Goal: Information Seeking & Learning: Learn about a topic

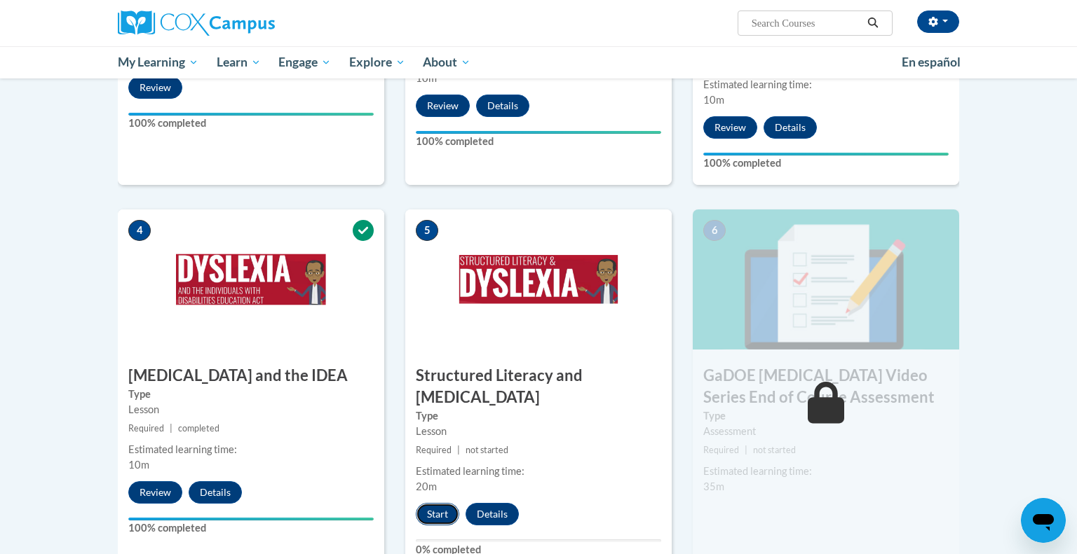
click at [439, 503] on button "Start" at bounding box center [437, 514] width 43 height 22
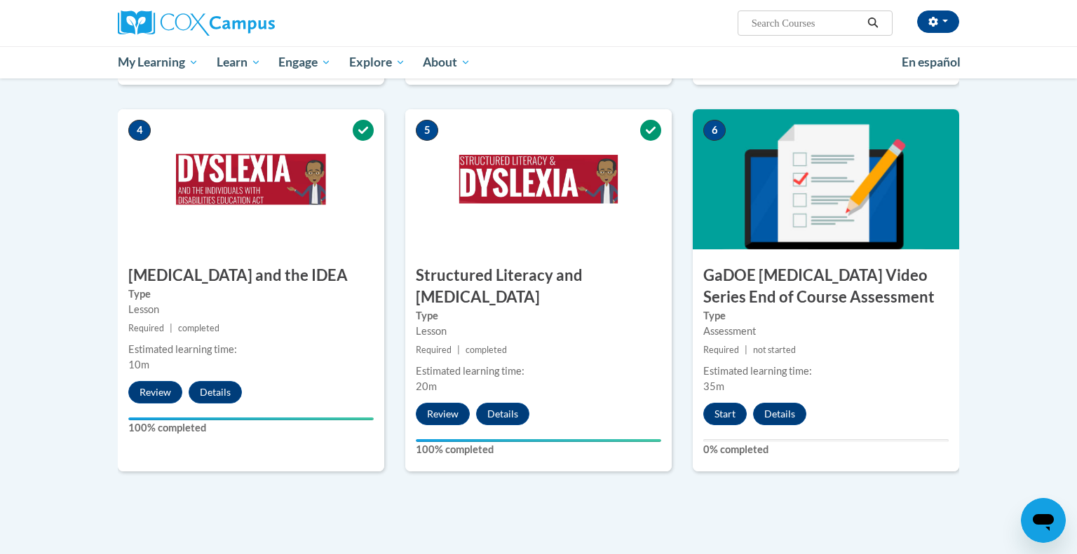
scroll to position [685, 0]
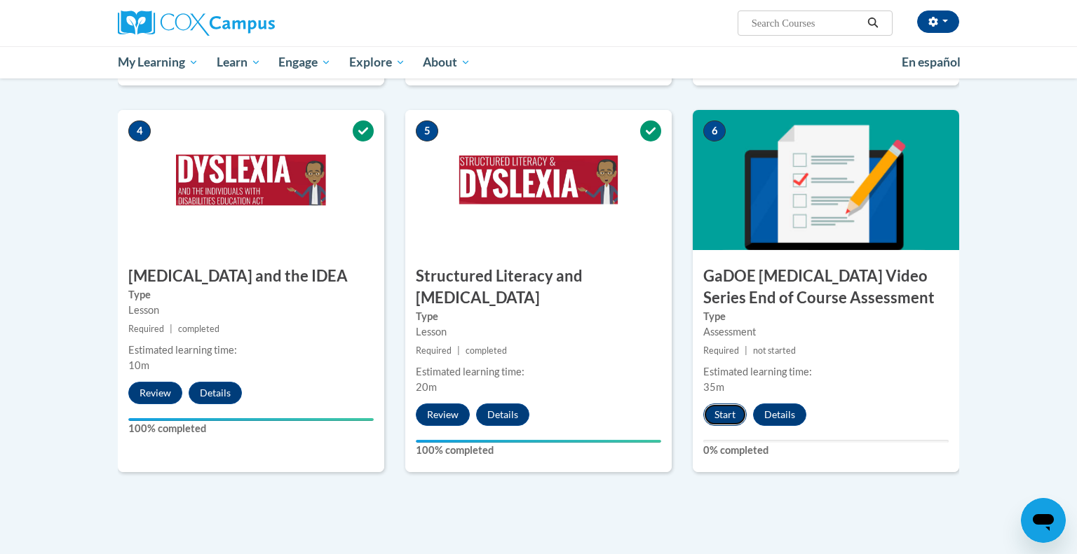
click at [727, 404] on button "Start" at bounding box center [724, 415] width 43 height 22
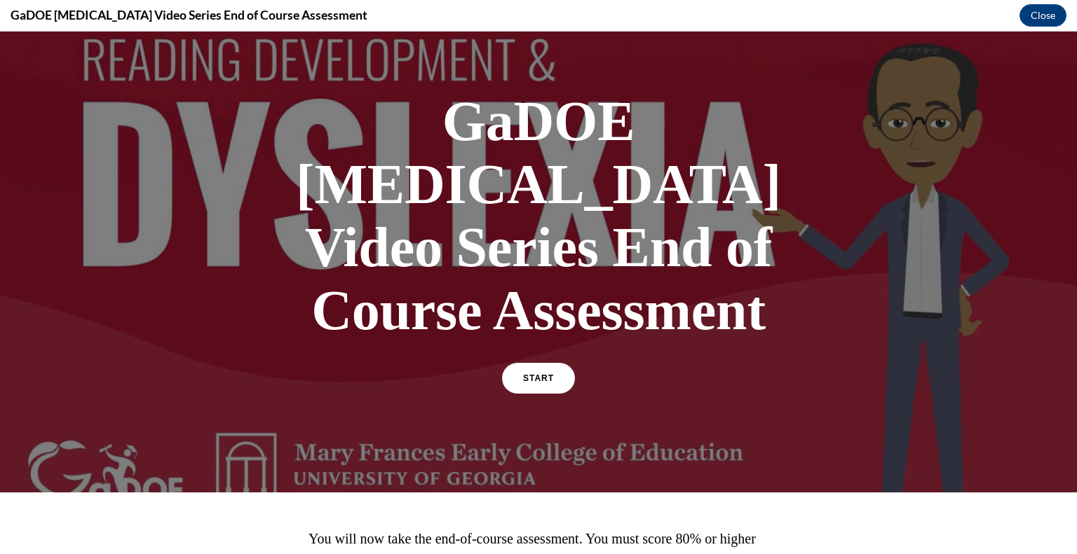
scroll to position [117, 0]
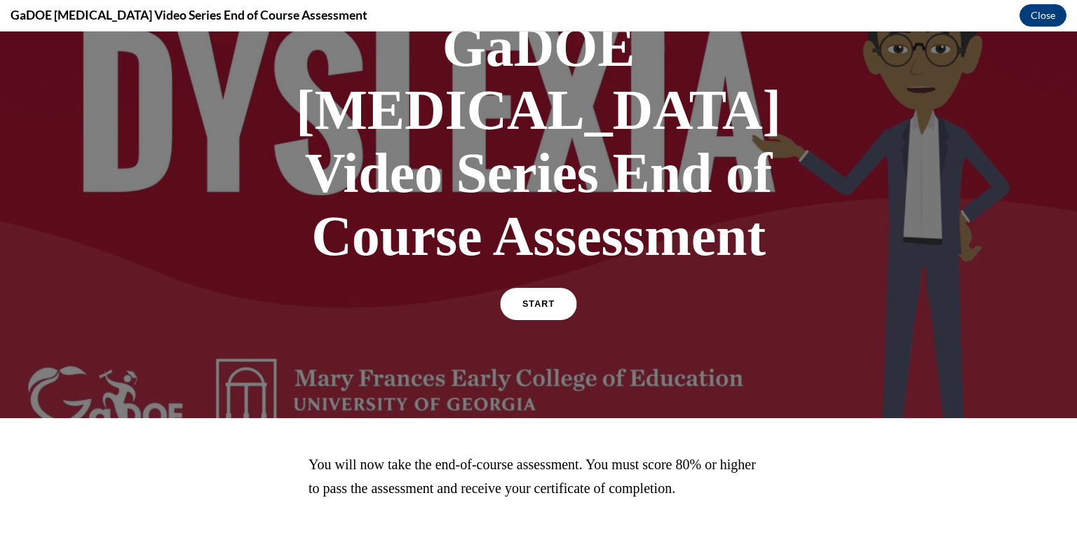
click at [531, 299] on span "START" at bounding box center [538, 304] width 32 height 11
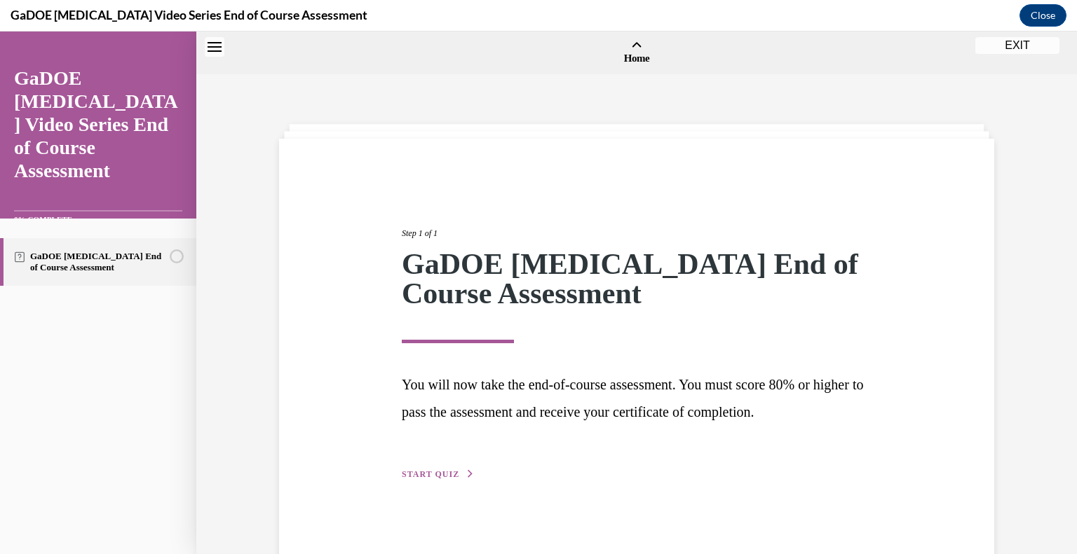
scroll to position [43, 0]
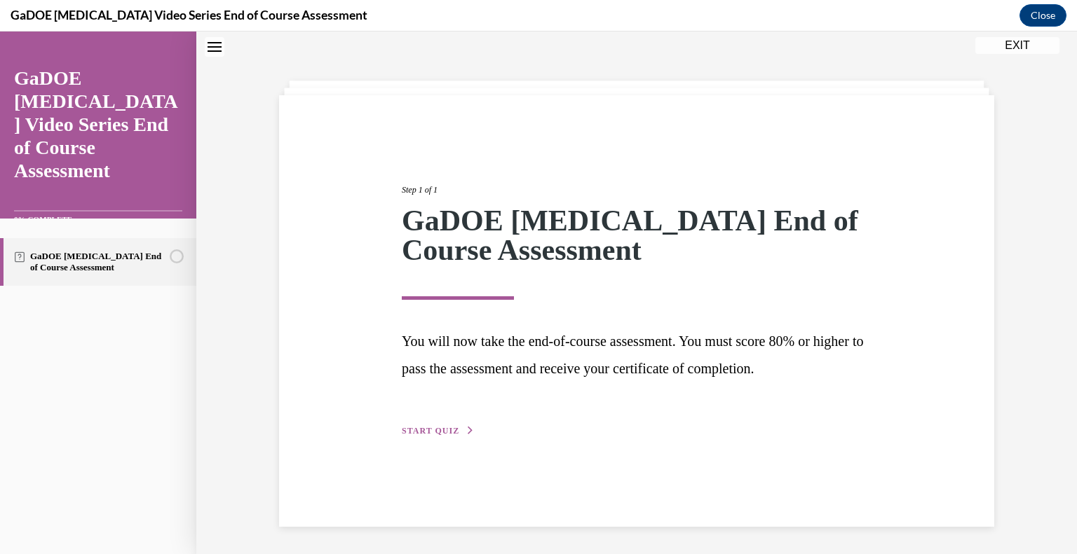
click at [437, 428] on span "START QUIZ" at bounding box center [430, 431] width 57 height 10
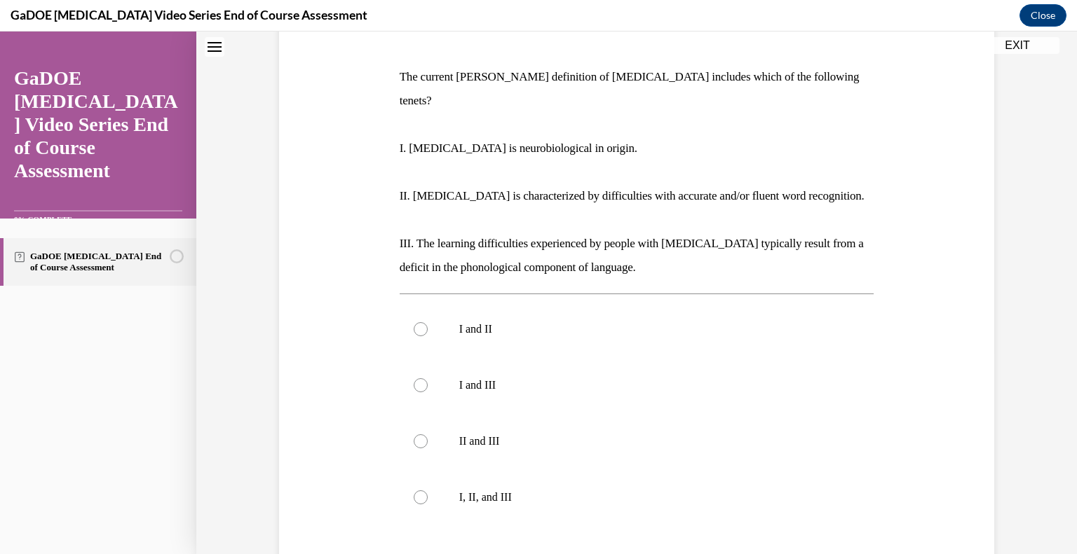
scroll to position [204, 0]
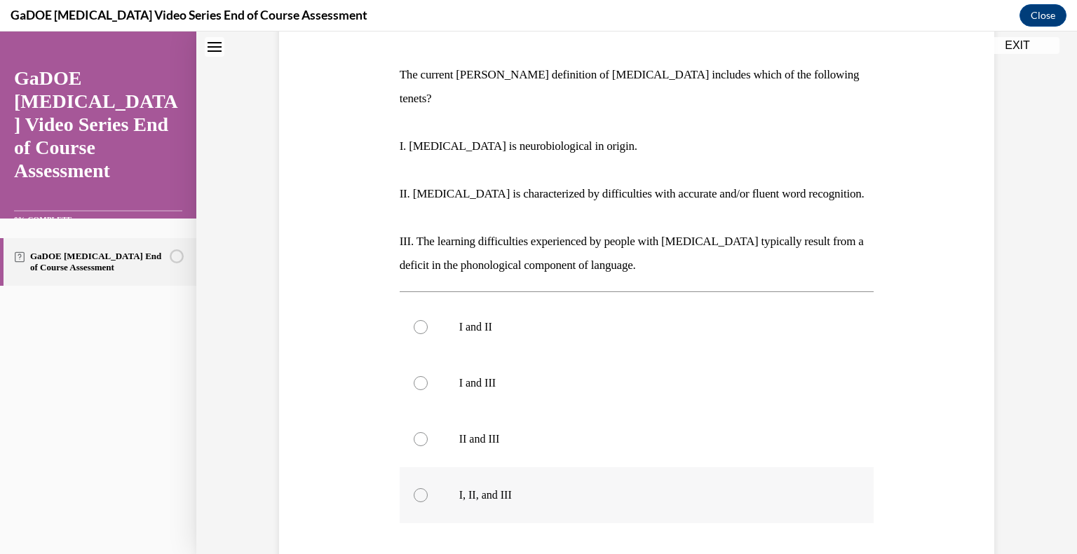
click at [418, 488] on div at bounding box center [421, 495] width 14 height 14
click at [418, 488] on input "I, II, and III" at bounding box center [421, 495] width 14 height 14
radio input "true"
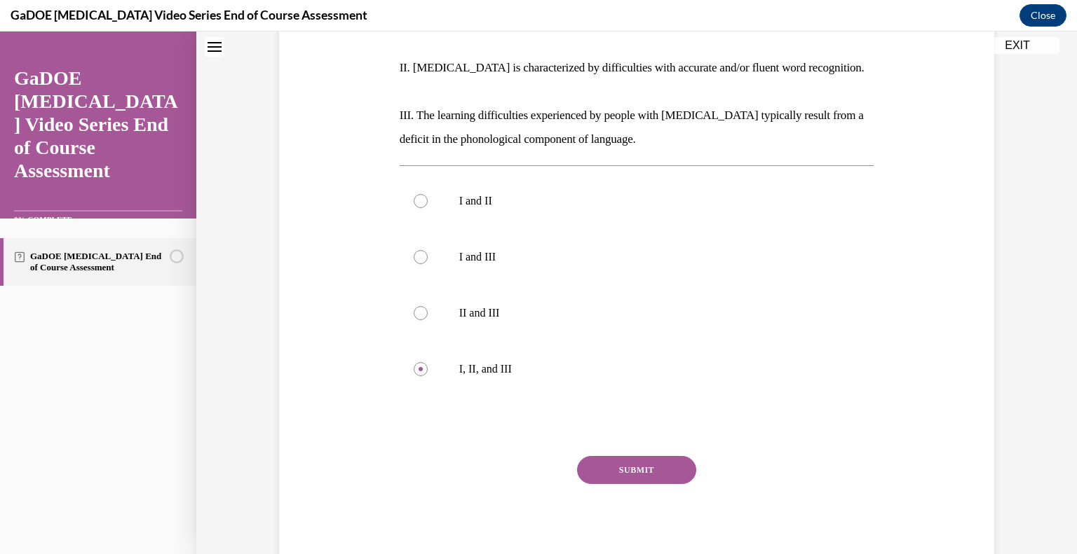
click at [596, 456] on button "SUBMIT" at bounding box center [636, 470] width 119 height 28
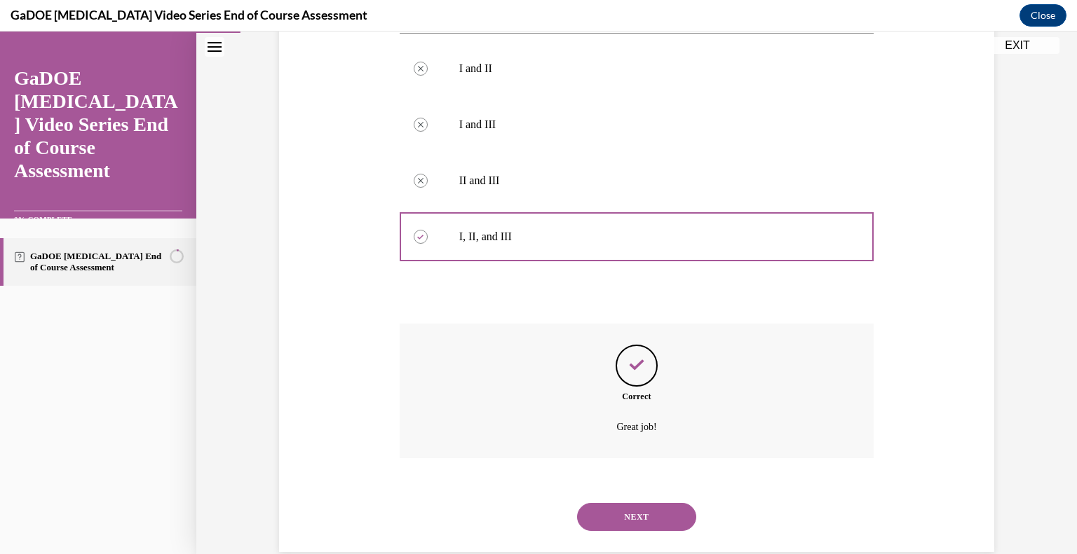
scroll to position [464, 0]
click at [639, 502] on button "NEXT" at bounding box center [636, 516] width 119 height 28
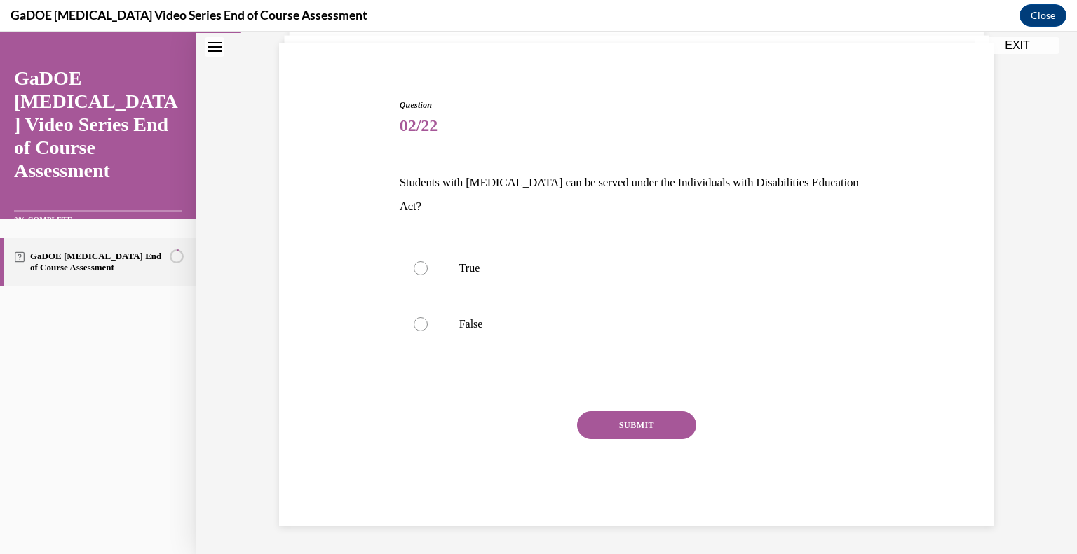
scroll to position [71, 0]
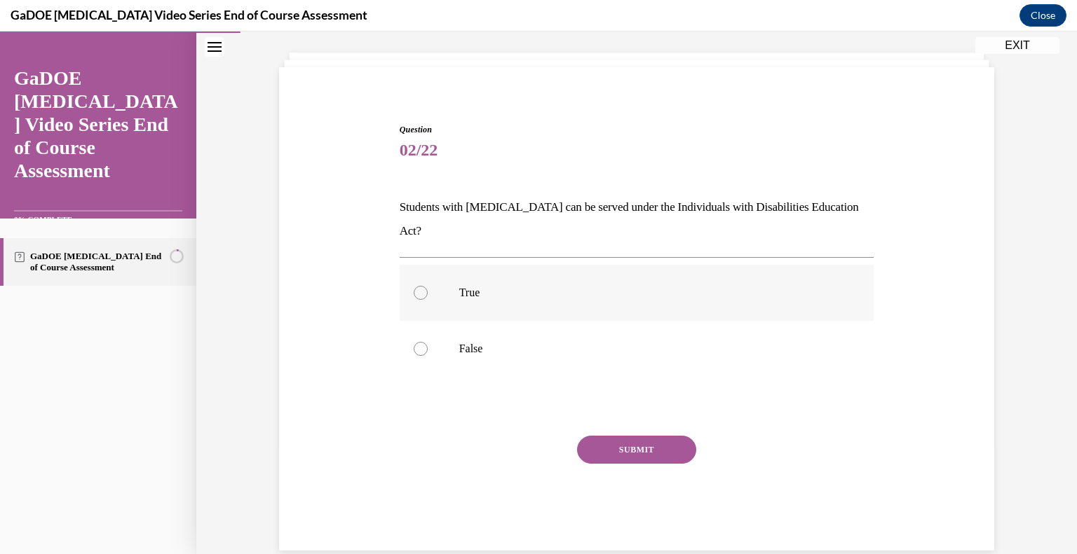
click at [418, 277] on label "True" at bounding box center [636, 293] width 474 height 56
click at [418, 286] on input "True" at bounding box center [421, 293] width 14 height 14
radio input "true"
click at [638, 436] on button "SUBMIT" at bounding box center [636, 450] width 119 height 28
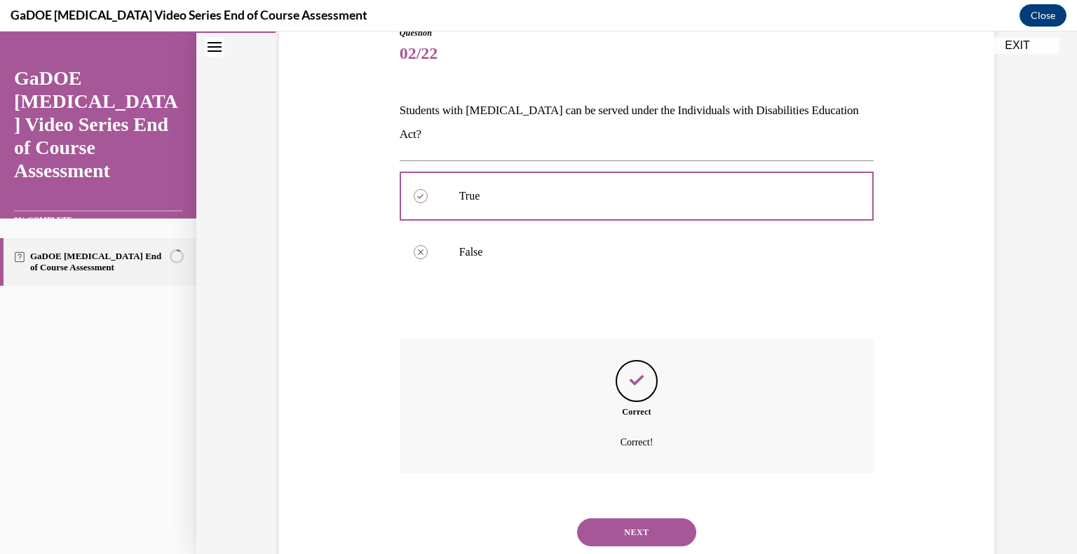
scroll to position [185, 0]
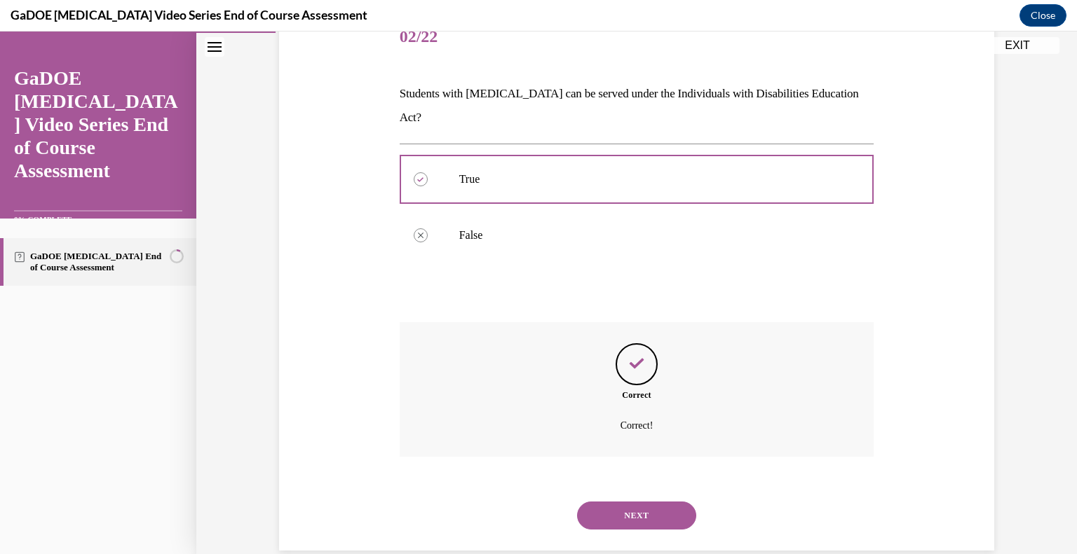
click at [636, 502] on button "NEXT" at bounding box center [636, 516] width 119 height 28
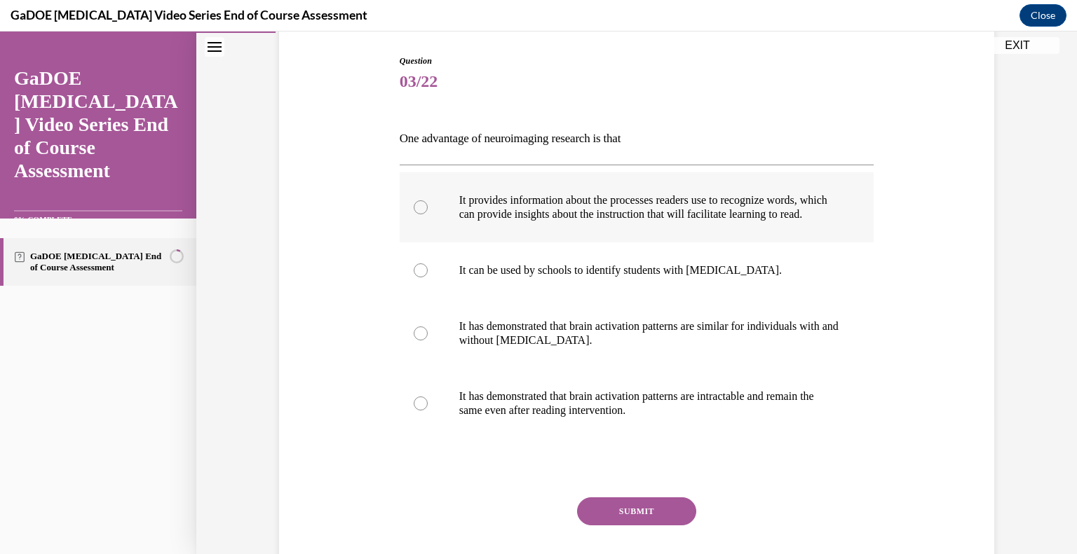
scroll to position [142, 0]
click at [423, 213] on div at bounding box center [421, 206] width 14 height 14
click at [423, 213] on input "It provides information about the processes readers use to recognize words, whi…" at bounding box center [421, 206] width 14 height 14
radio input "true"
click at [629, 524] on button "SUBMIT" at bounding box center [636, 510] width 119 height 28
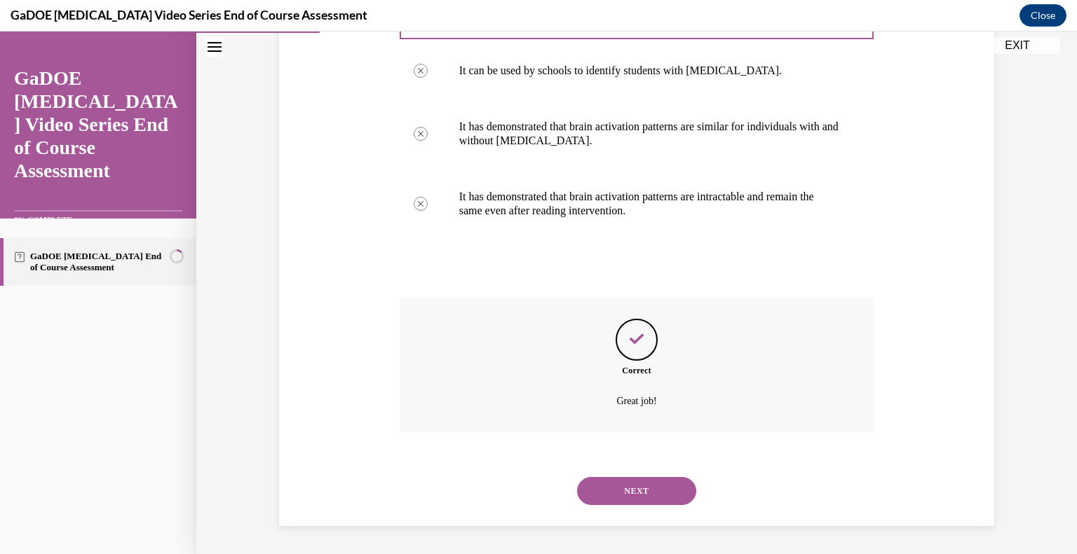
scroll to position [353, 0]
click at [631, 493] on button "NEXT" at bounding box center [636, 491] width 119 height 28
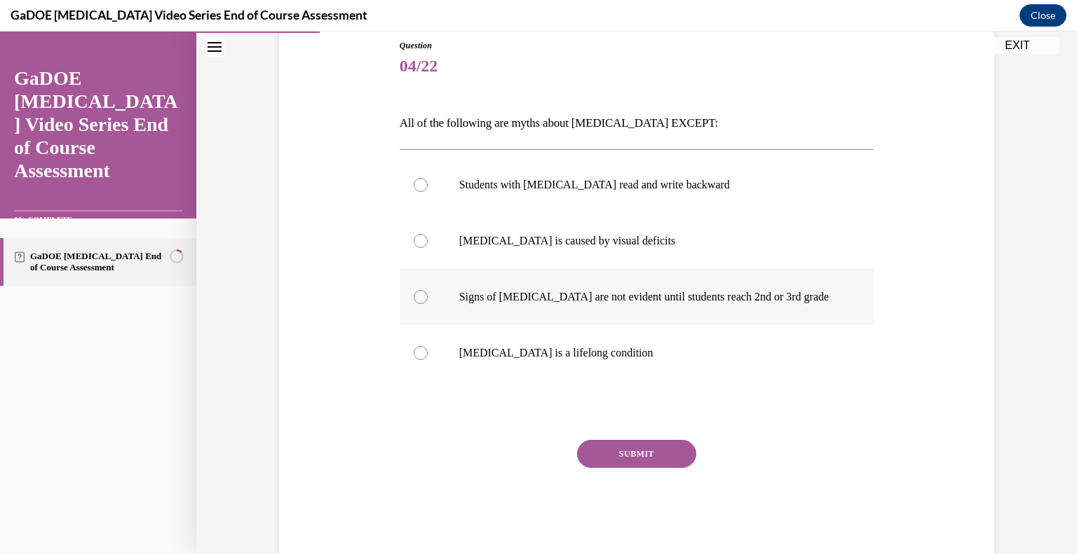
scroll to position [184, 0]
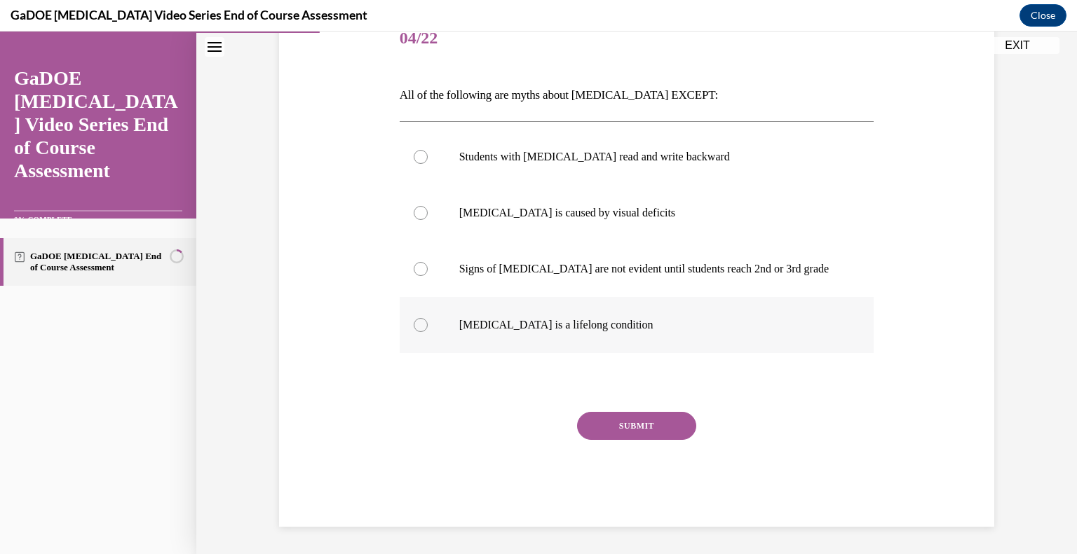
click at [603, 318] on p "Dyslexia is a lifelong condition" at bounding box center [649, 325] width 380 height 14
click at [428, 318] on input "Dyslexia is a lifelong condition" at bounding box center [421, 325] width 14 height 14
radio input "true"
click at [641, 432] on button "SUBMIT" at bounding box center [636, 426] width 119 height 28
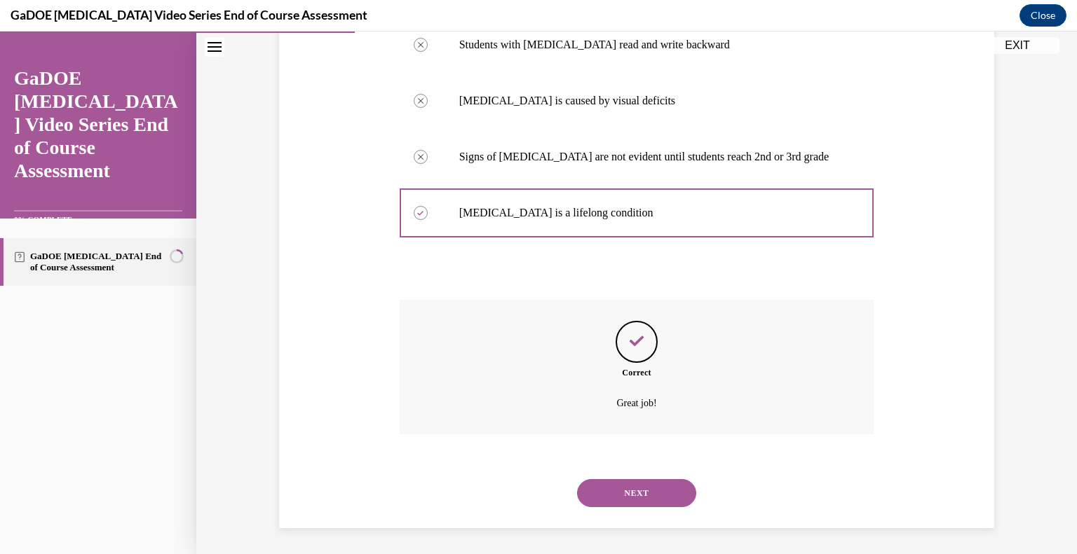
scroll to position [297, 0]
click at [631, 484] on button "NEXT" at bounding box center [636, 492] width 119 height 28
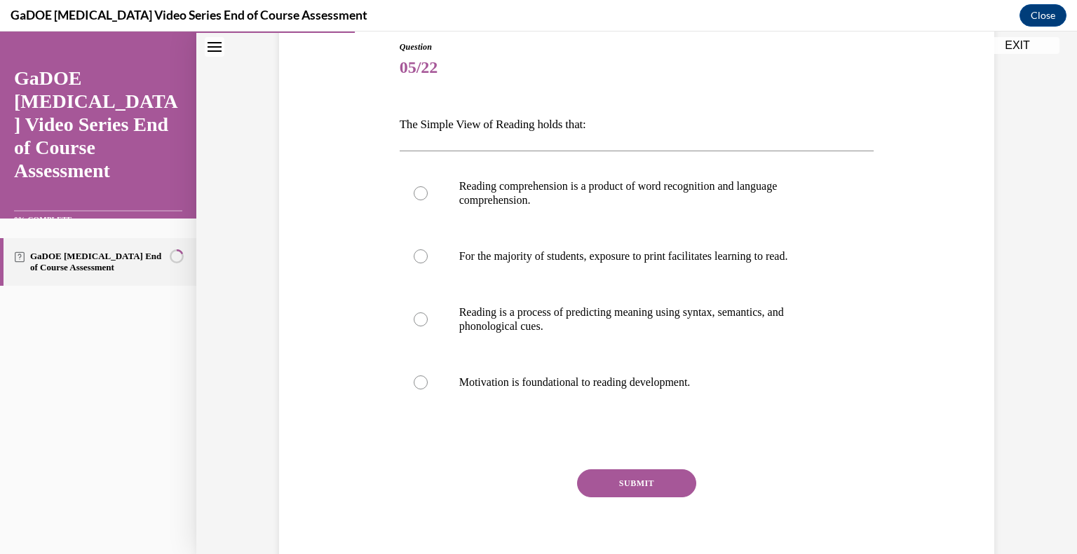
scroll to position [157, 0]
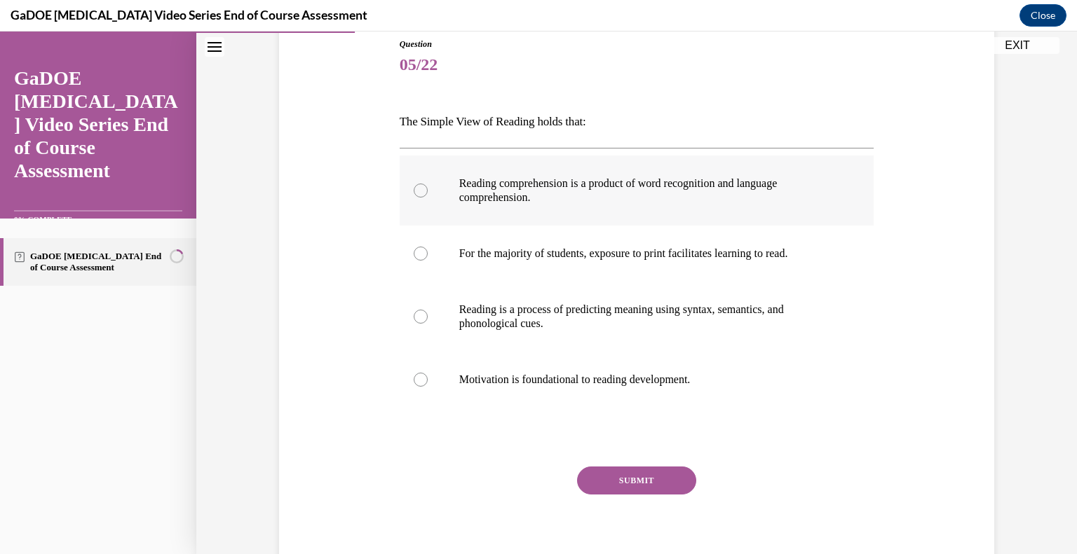
click at [419, 193] on div at bounding box center [421, 191] width 14 height 14
click at [419, 193] on input "Reading comprehension is a product of word recognition and language comprehensi…" at bounding box center [421, 191] width 14 height 14
radio input "true"
click at [633, 474] on button "SUBMIT" at bounding box center [636, 481] width 119 height 28
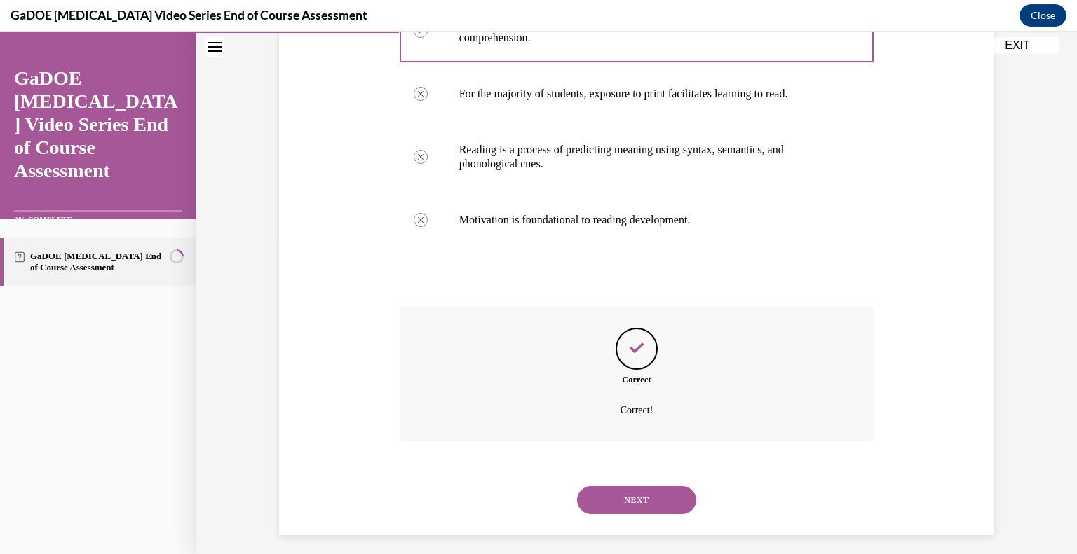
scroll to position [325, 0]
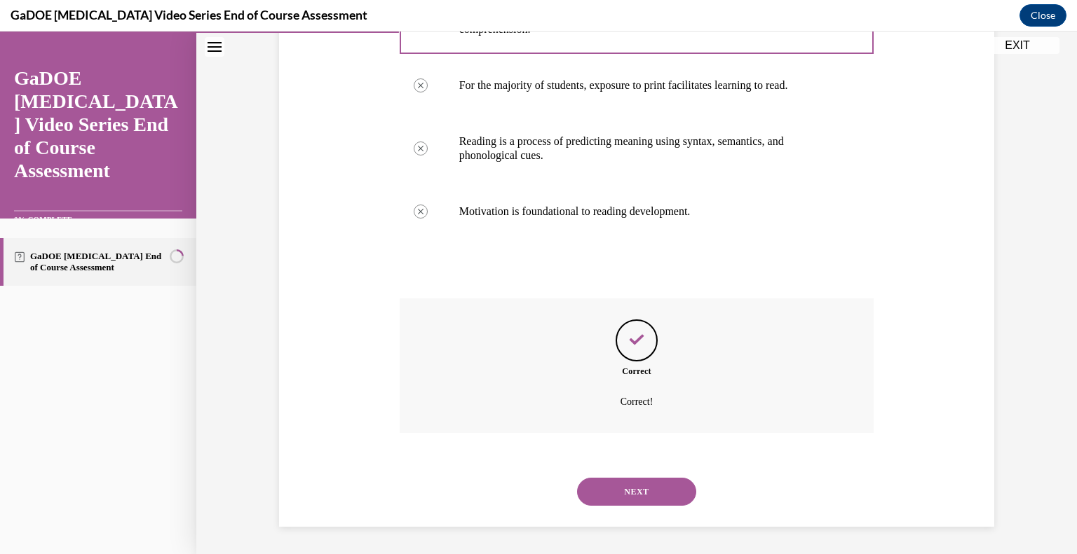
click at [629, 484] on button "NEXT" at bounding box center [636, 492] width 119 height 28
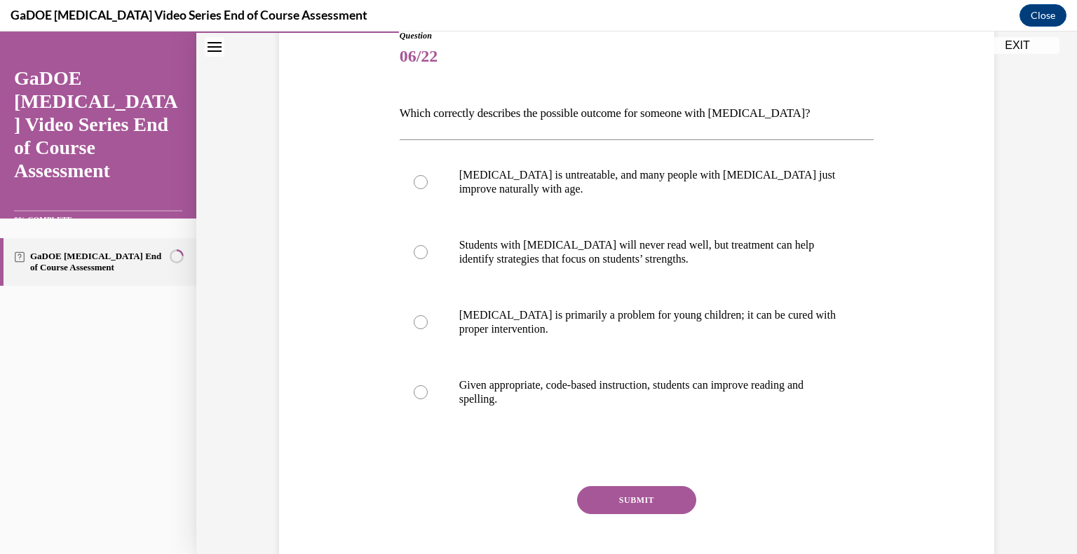
scroll to position [168, 0]
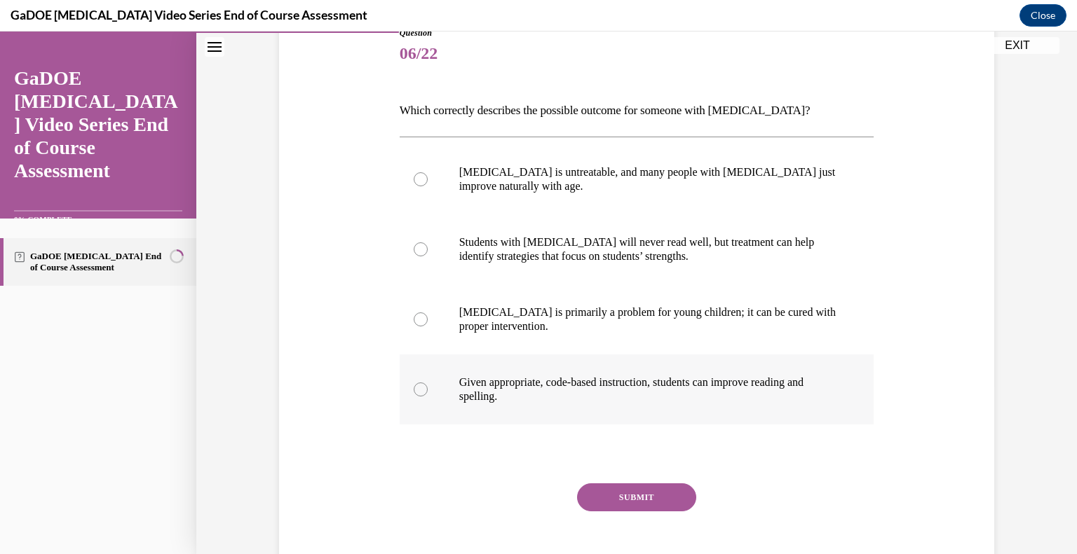
click at [421, 387] on div at bounding box center [421, 390] width 14 height 14
click at [421, 387] on input "Given appropriate, code-based instruction, students can improve reading and spe…" at bounding box center [421, 390] width 14 height 14
radio input "true"
click at [595, 496] on button "SUBMIT" at bounding box center [636, 498] width 119 height 28
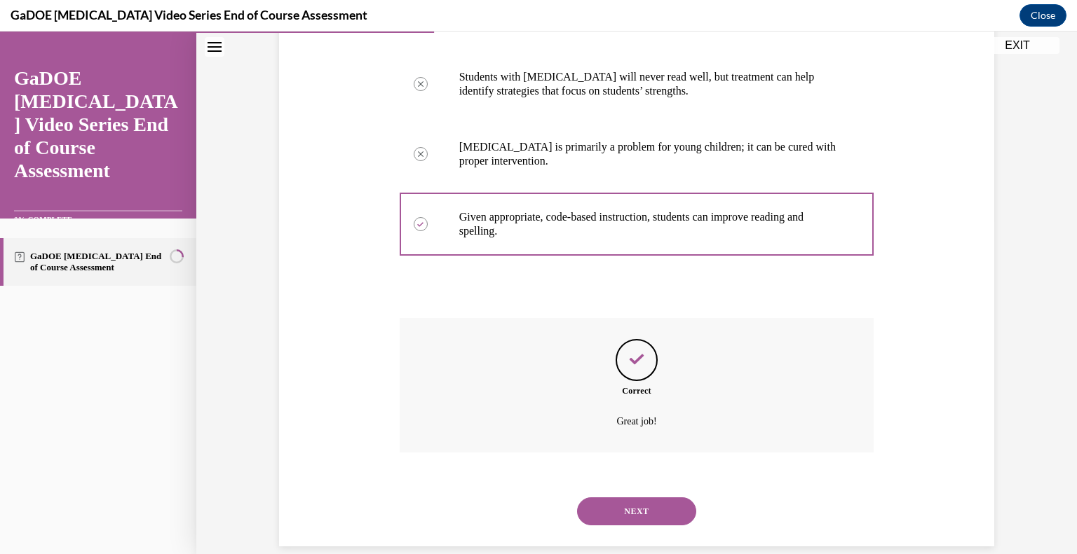
scroll to position [353, 0]
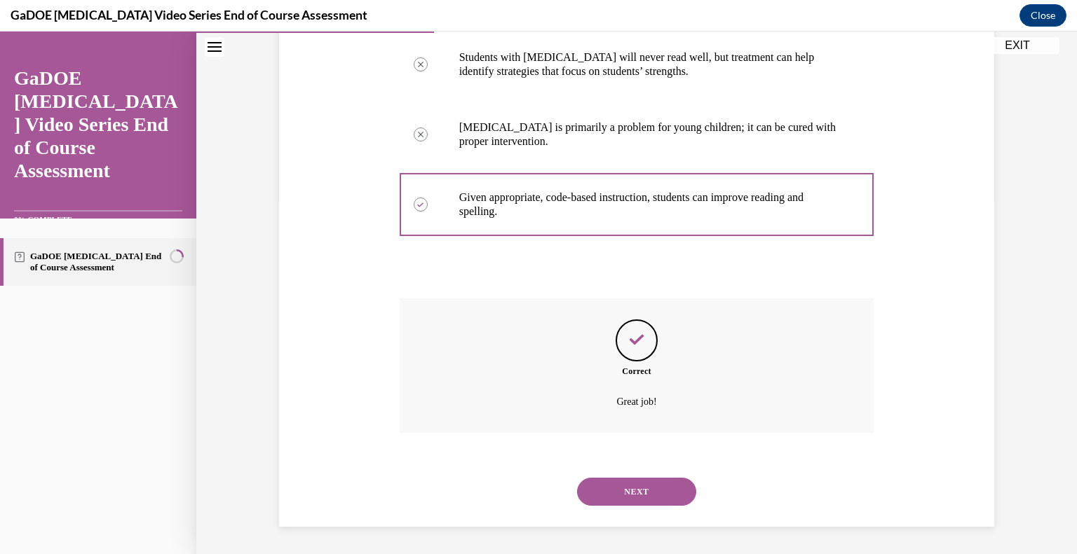
click at [613, 487] on button "NEXT" at bounding box center [636, 492] width 119 height 28
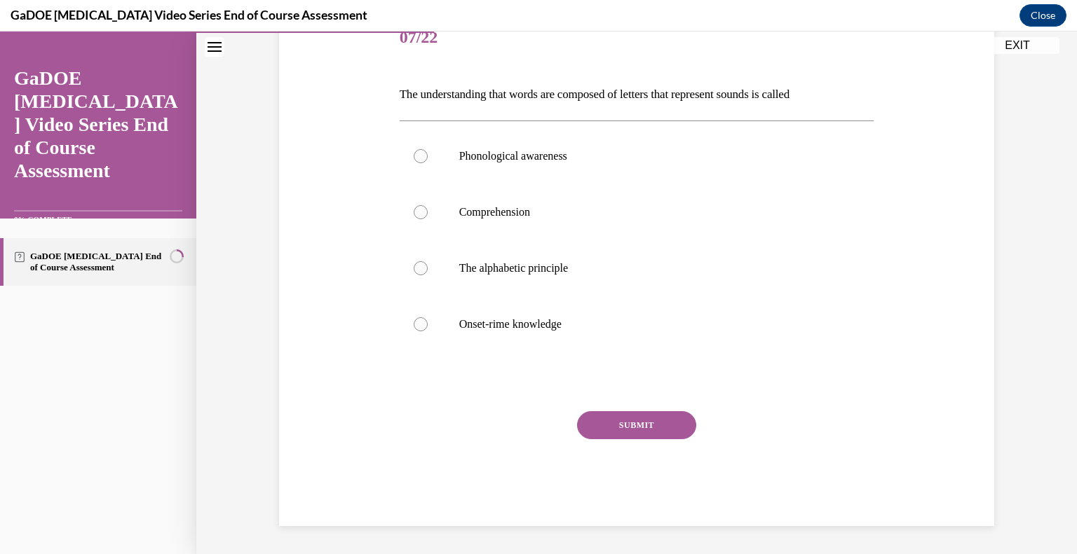
scroll to position [156, 0]
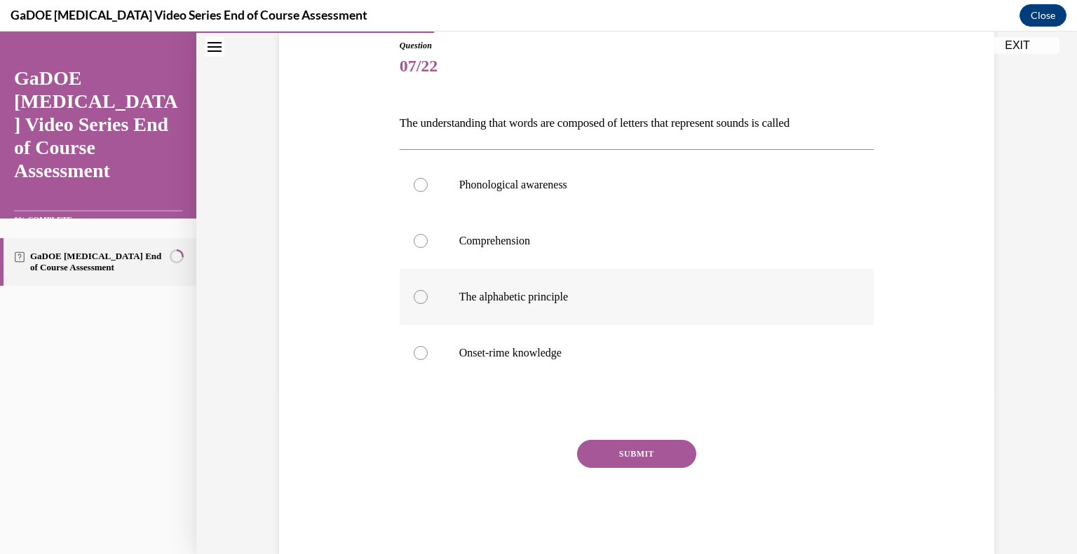
click at [419, 300] on div at bounding box center [421, 297] width 14 height 14
click at [419, 300] on input "The alphabetic principle" at bounding box center [421, 297] width 14 height 14
radio input "true"
click at [590, 455] on button "SUBMIT" at bounding box center [636, 454] width 119 height 28
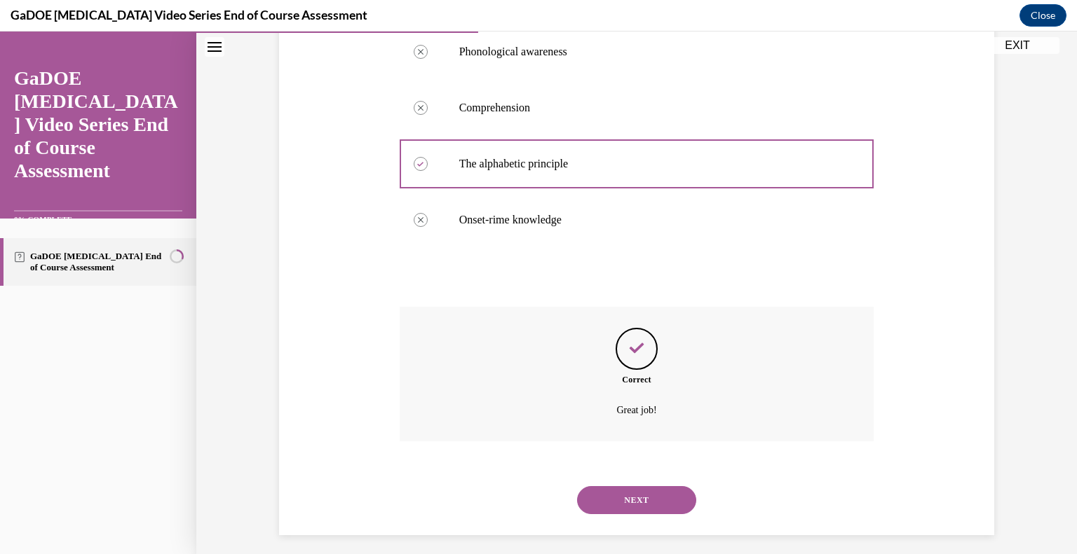
scroll to position [297, 0]
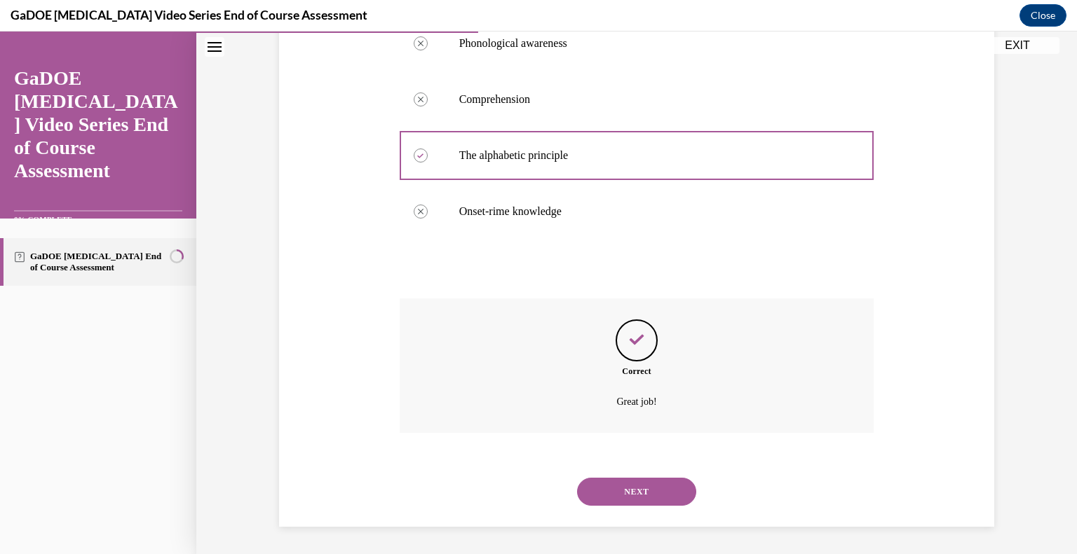
click at [615, 500] on button "NEXT" at bounding box center [636, 492] width 119 height 28
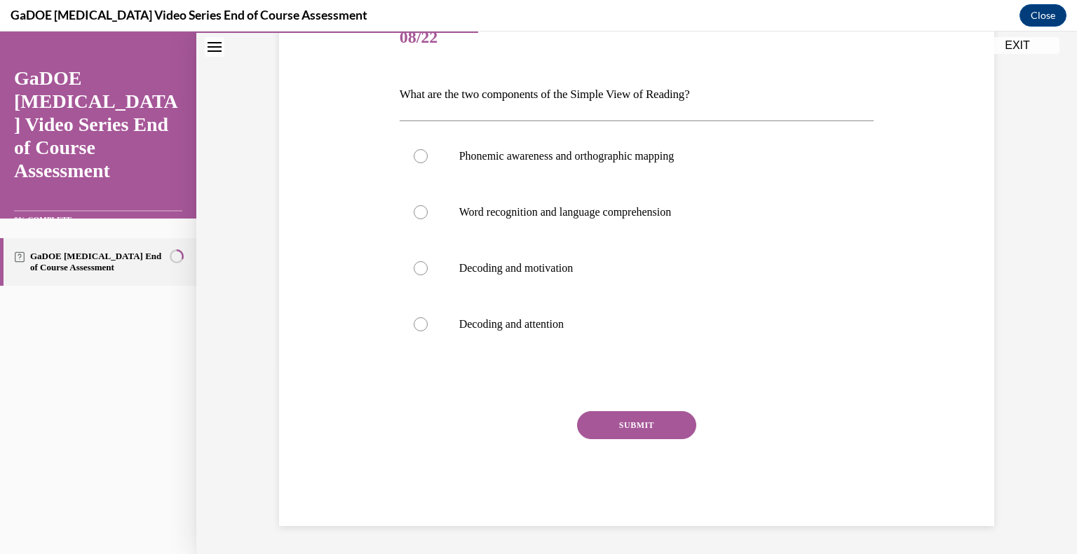
scroll to position [156, 0]
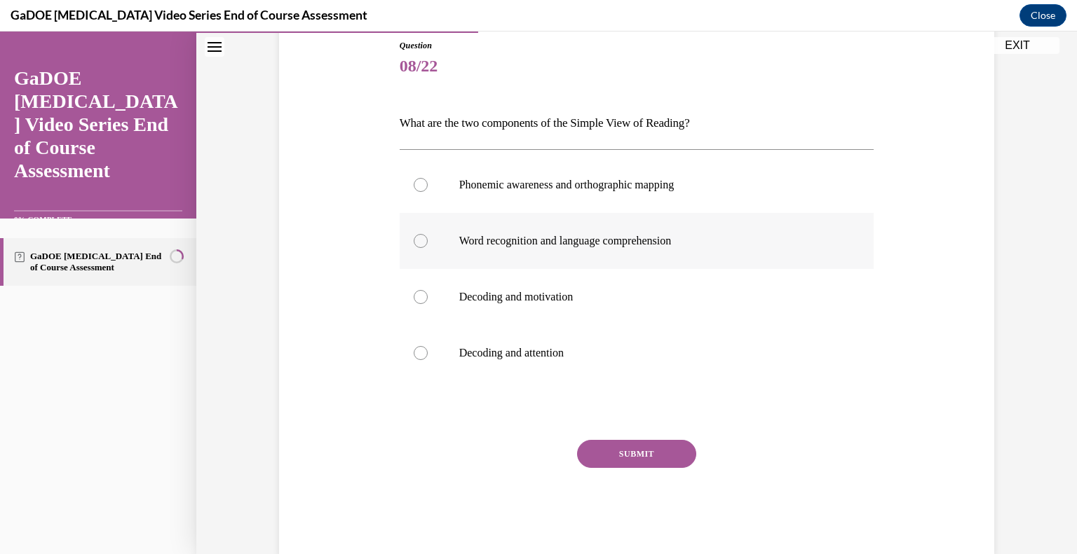
click at [524, 240] on p "Word recognition and language comprehension" at bounding box center [649, 241] width 380 height 14
click at [428, 240] on input "Word recognition and language comprehension" at bounding box center [421, 241] width 14 height 14
radio input "true"
click at [671, 456] on button "SUBMIT" at bounding box center [636, 454] width 119 height 28
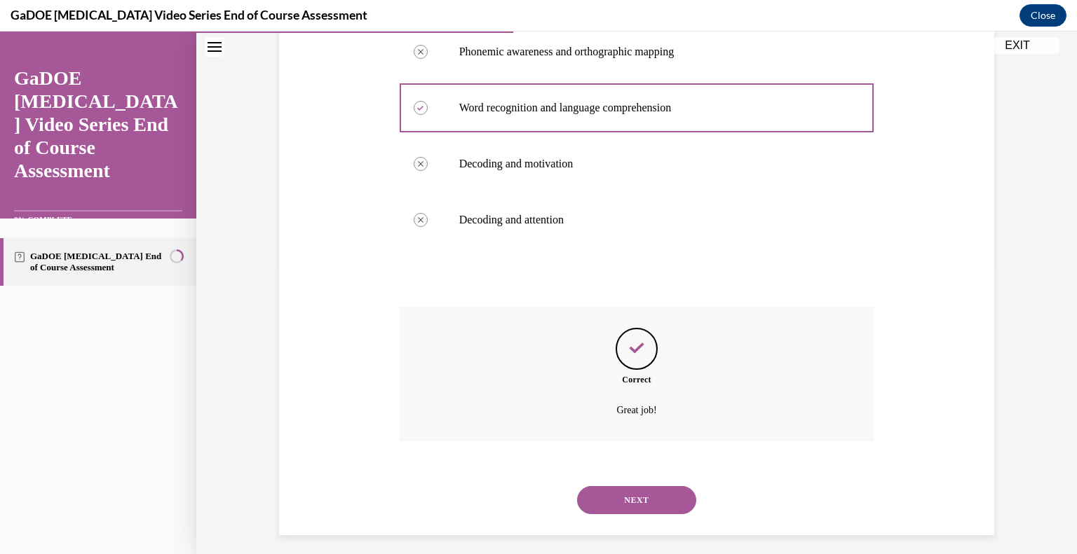
scroll to position [297, 0]
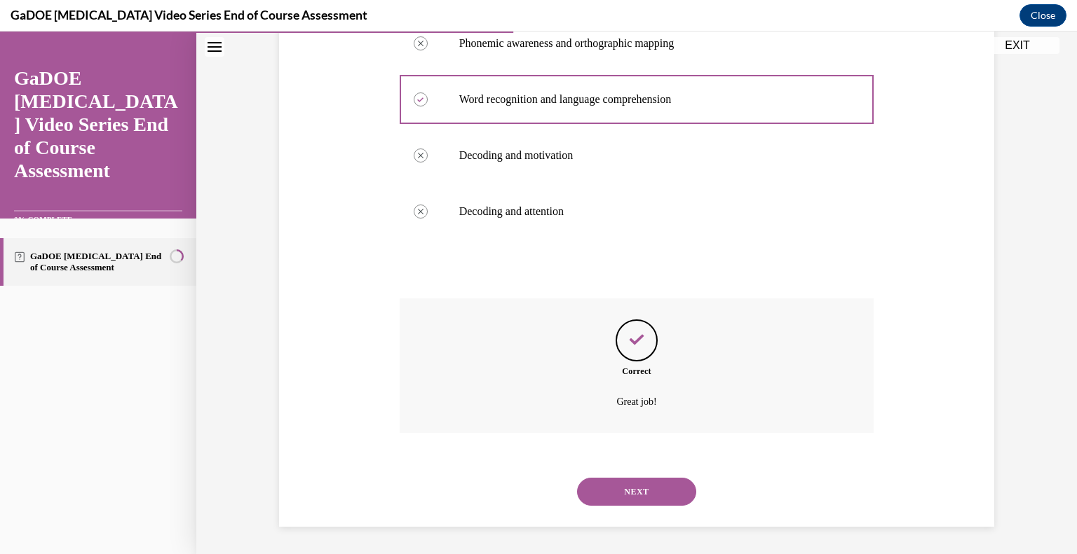
click at [658, 484] on button "NEXT" at bounding box center [636, 492] width 119 height 28
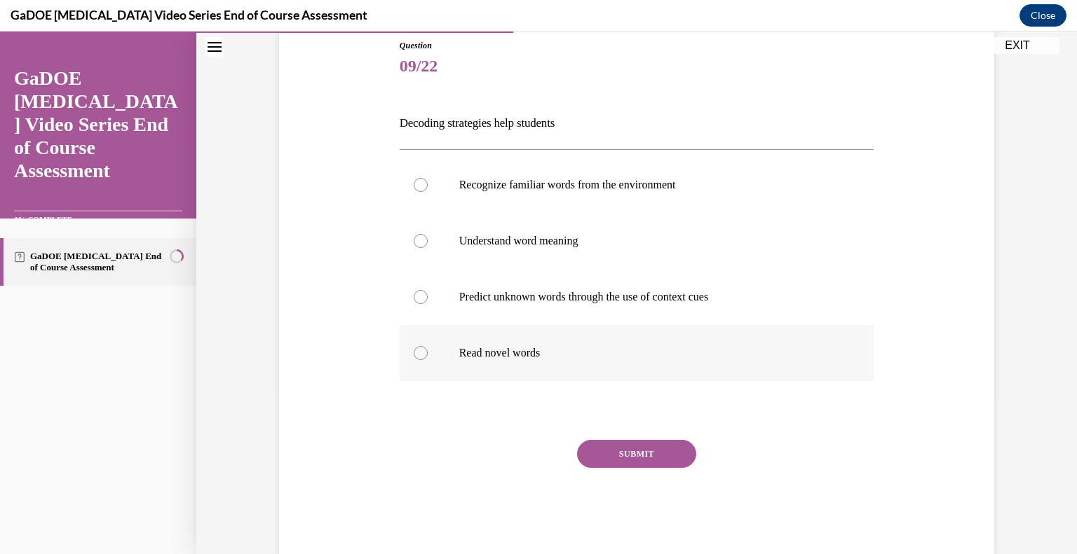
click at [423, 350] on div at bounding box center [421, 353] width 14 height 14
click at [423, 350] on input "Read novel words" at bounding box center [421, 353] width 14 height 14
radio input "true"
click at [614, 446] on button "SUBMIT" at bounding box center [636, 454] width 119 height 28
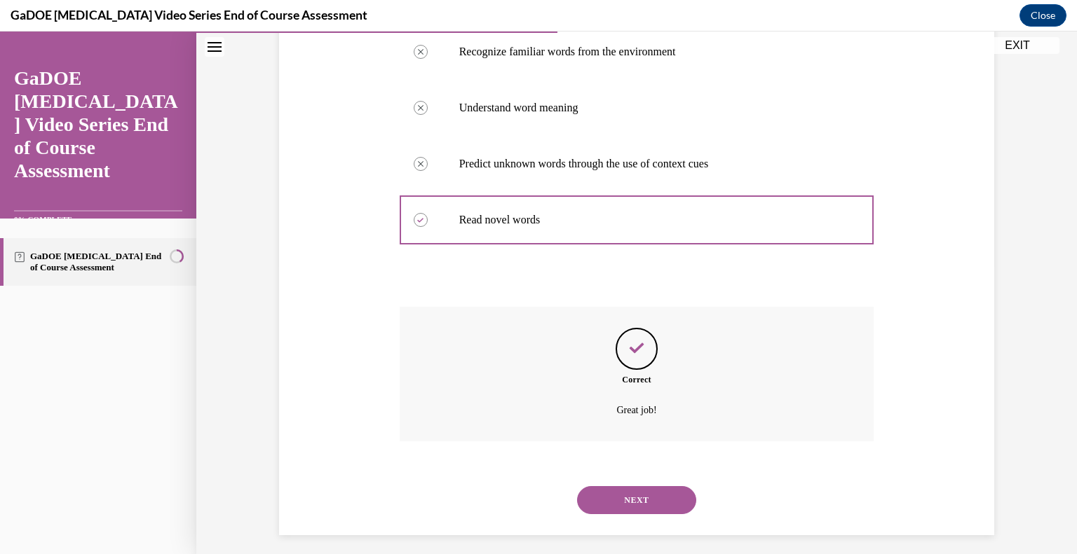
scroll to position [297, 0]
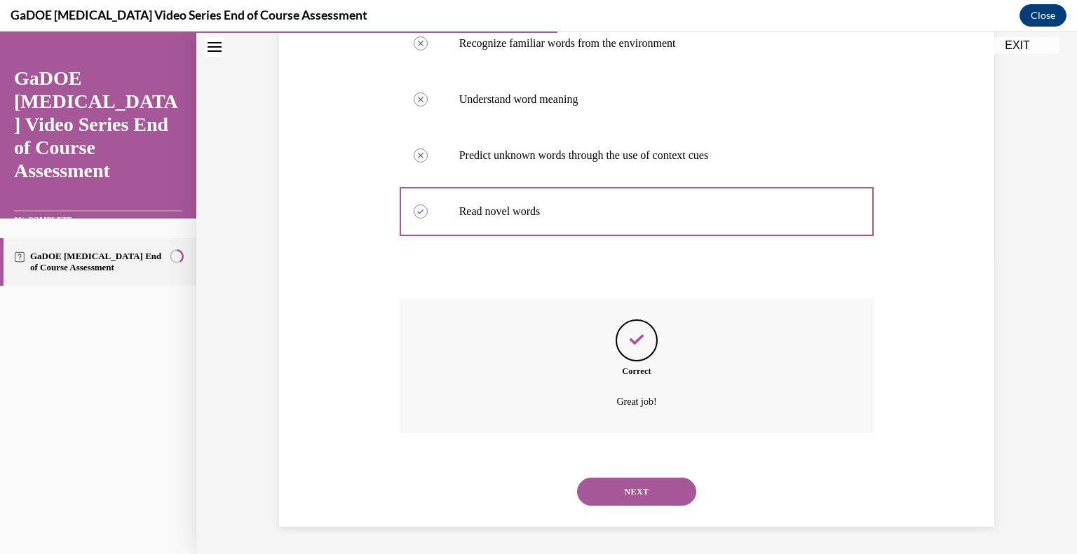
click at [631, 484] on button "NEXT" at bounding box center [636, 492] width 119 height 28
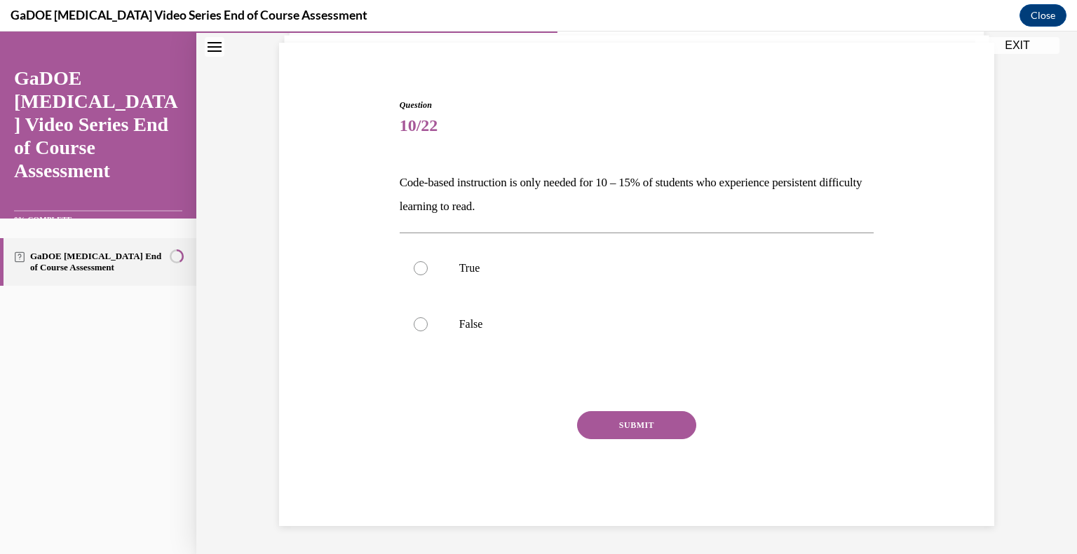
scroll to position [95, 0]
click at [420, 324] on div at bounding box center [421, 325] width 14 height 14
click at [420, 324] on input "False" at bounding box center [421, 325] width 14 height 14
radio input "true"
click at [604, 414] on button "SUBMIT" at bounding box center [636, 426] width 119 height 28
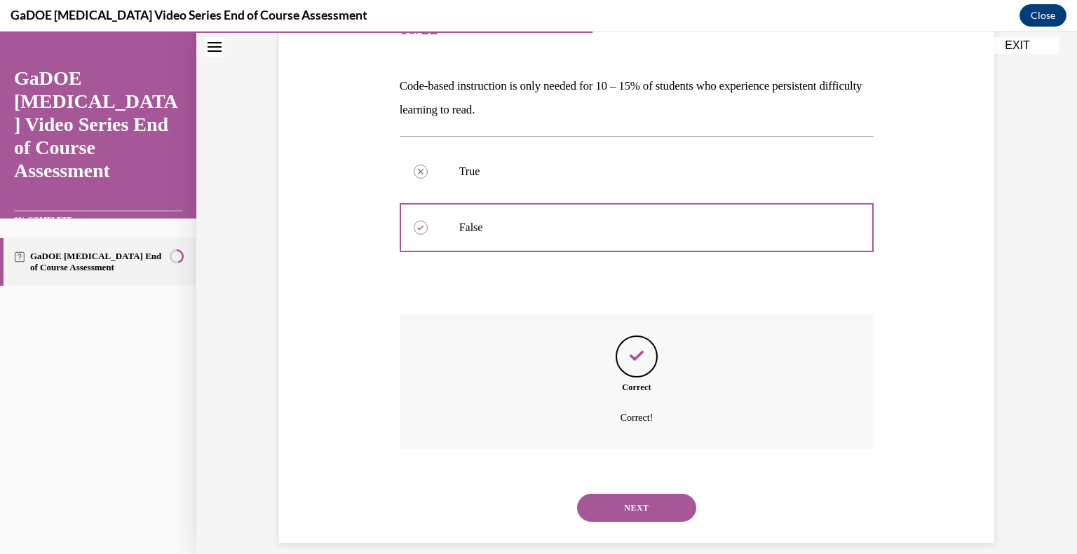
scroll to position [209, 0]
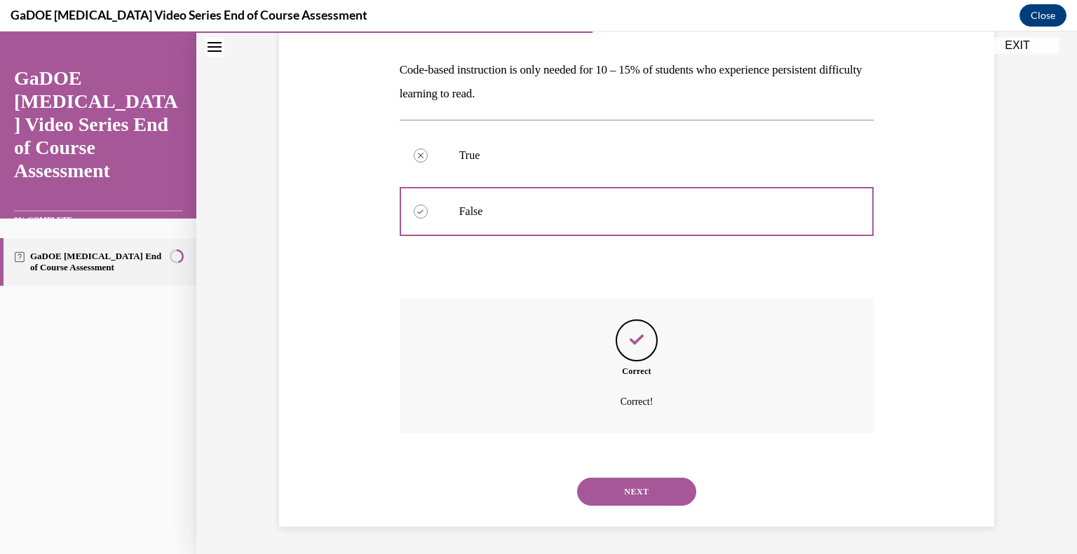
click at [657, 502] on button "NEXT" at bounding box center [636, 492] width 119 height 28
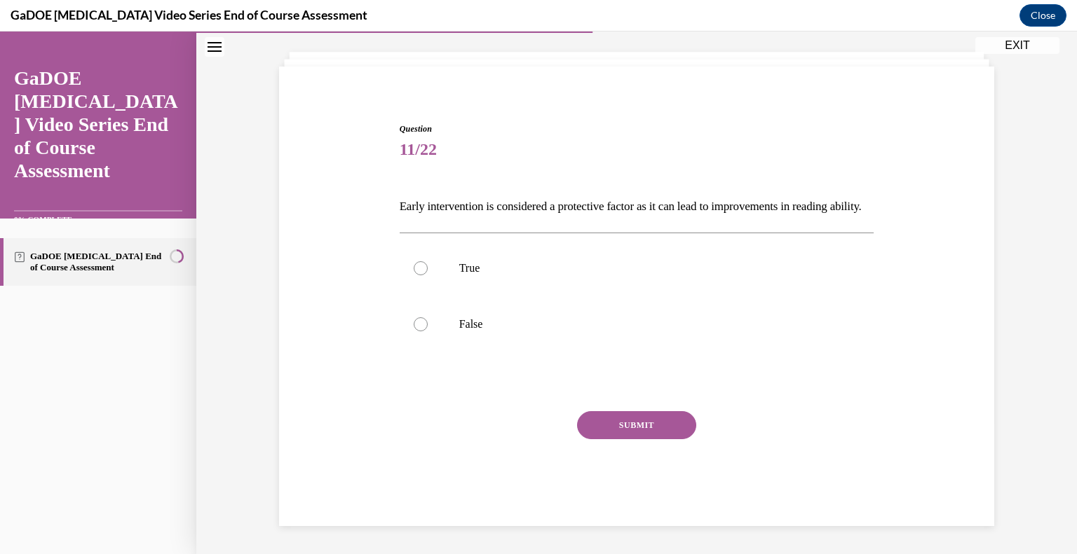
scroll to position [95, 0]
click at [454, 266] on label "True" at bounding box center [636, 268] width 474 height 56
click at [428, 266] on input "True" at bounding box center [421, 268] width 14 height 14
radio input "true"
click at [648, 406] on div "Question 11/22 Early intervention is considered a protective factor as it can l…" at bounding box center [636, 325] width 474 height 404
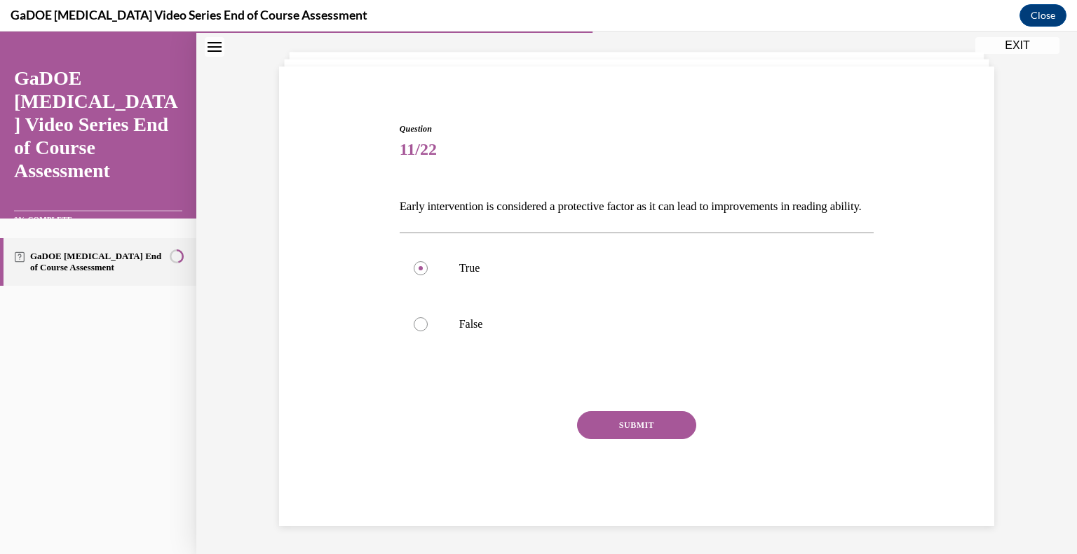
click at [625, 423] on button "SUBMIT" at bounding box center [636, 425] width 119 height 28
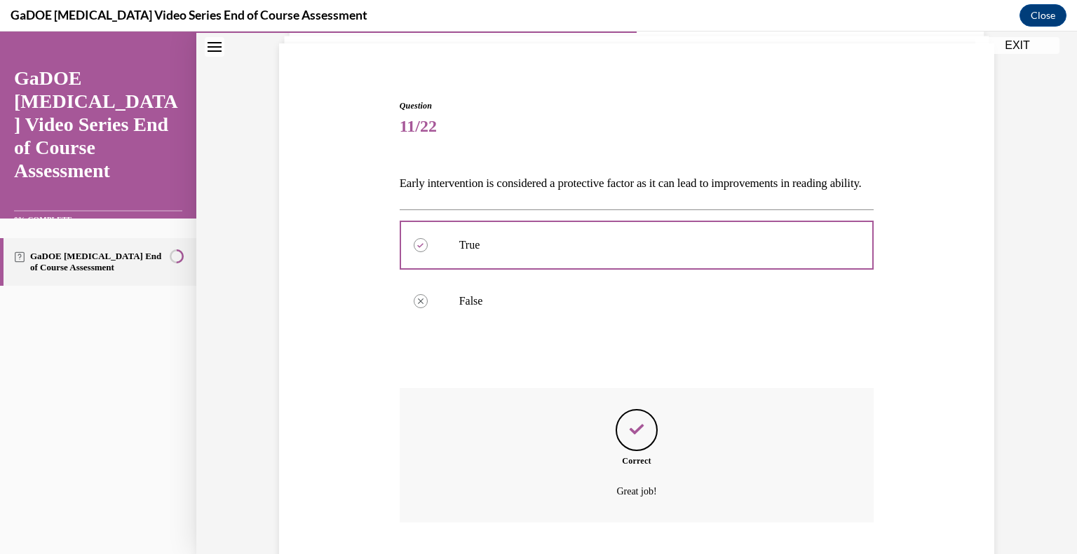
scroll to position [209, 0]
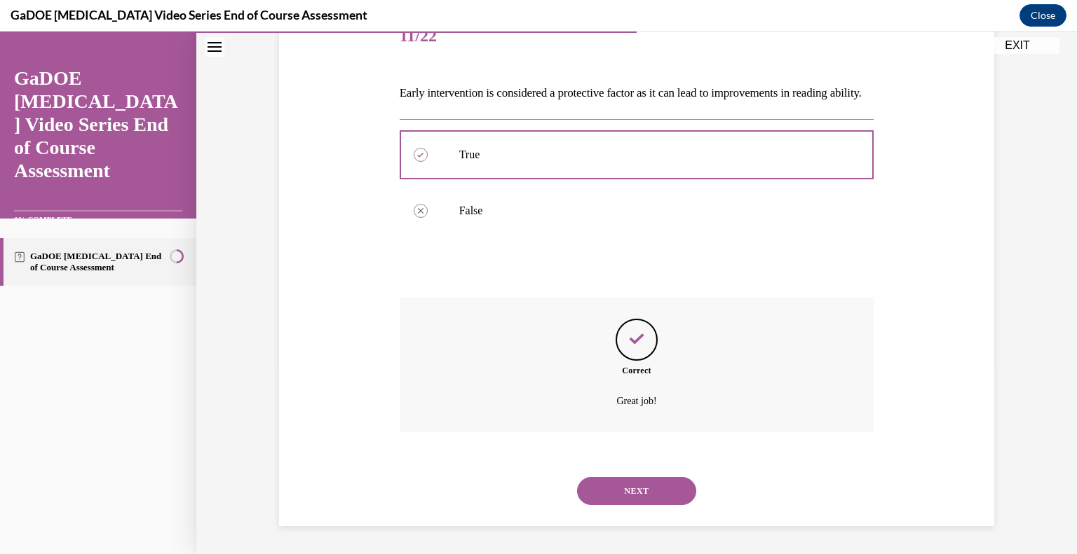
click at [630, 488] on button "NEXT" at bounding box center [636, 491] width 119 height 28
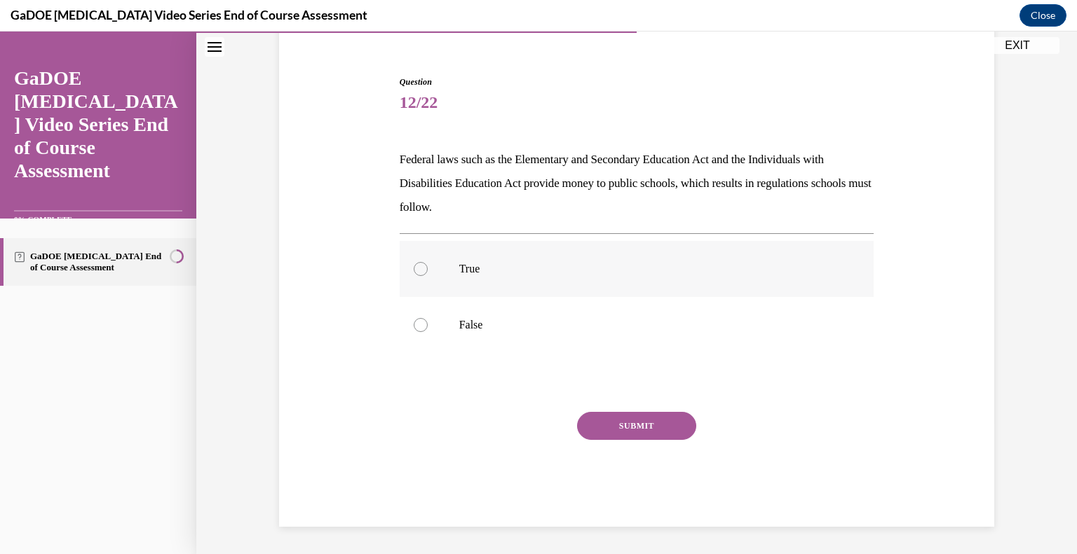
click at [428, 265] on label "True" at bounding box center [636, 269] width 474 height 56
click at [428, 265] on input "True" at bounding box center [421, 269] width 14 height 14
radio input "true"
click at [599, 432] on button "SUBMIT" at bounding box center [636, 426] width 119 height 28
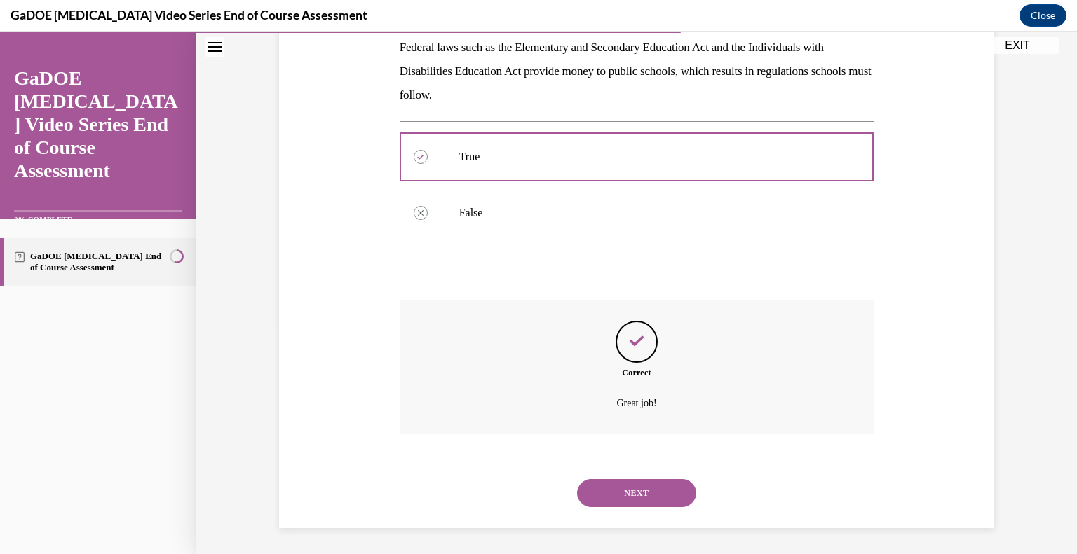
scroll to position [233, 0]
click at [643, 494] on button "NEXT" at bounding box center [636, 492] width 119 height 28
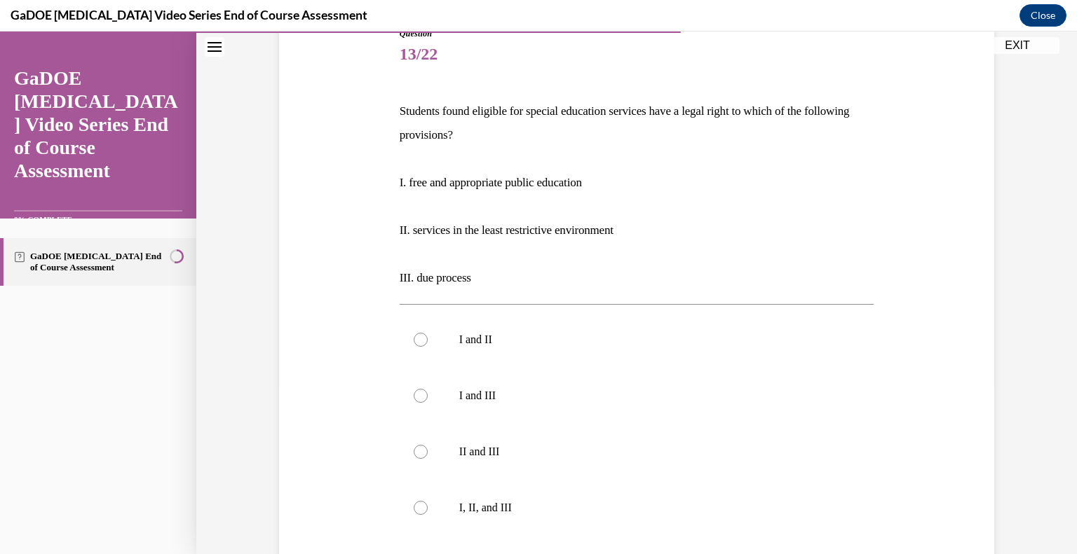
scroll to position [168, 0]
click at [420, 512] on div at bounding box center [421, 507] width 14 height 14
click at [420, 512] on input "I, II, and III" at bounding box center [421, 507] width 14 height 14
radio input "true"
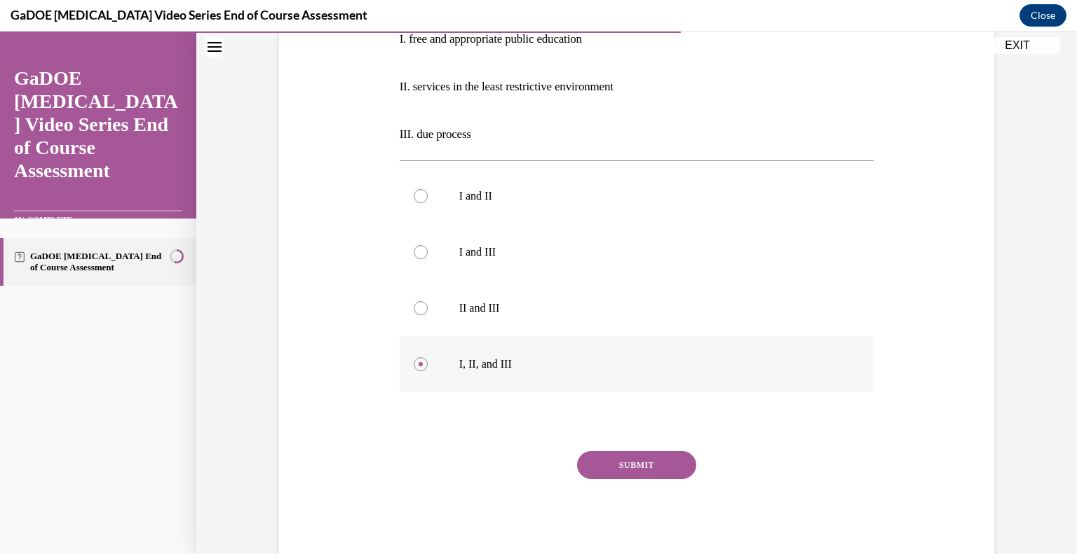
scroll to position [329, 0]
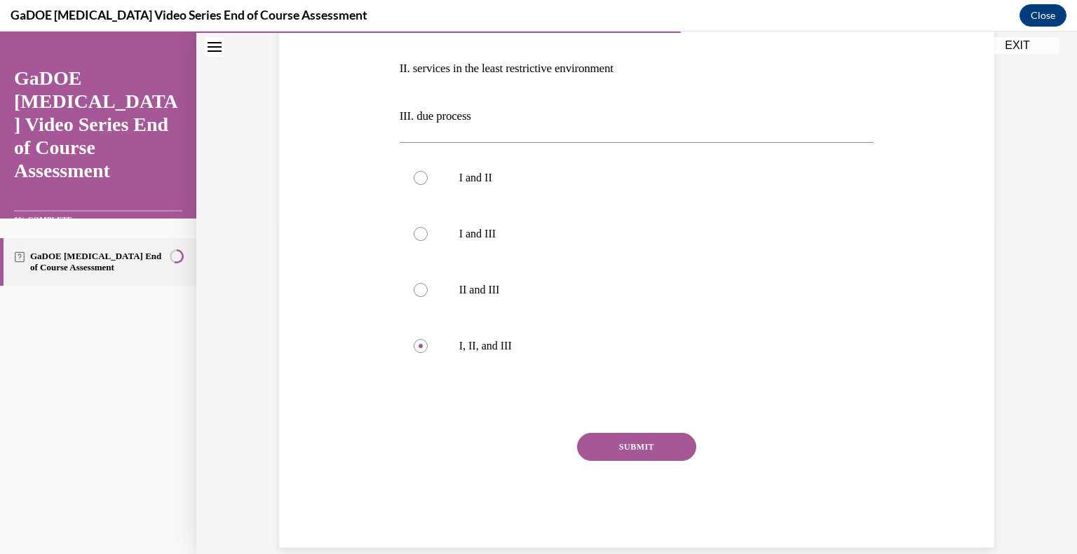
click at [678, 439] on button "SUBMIT" at bounding box center [636, 447] width 119 height 28
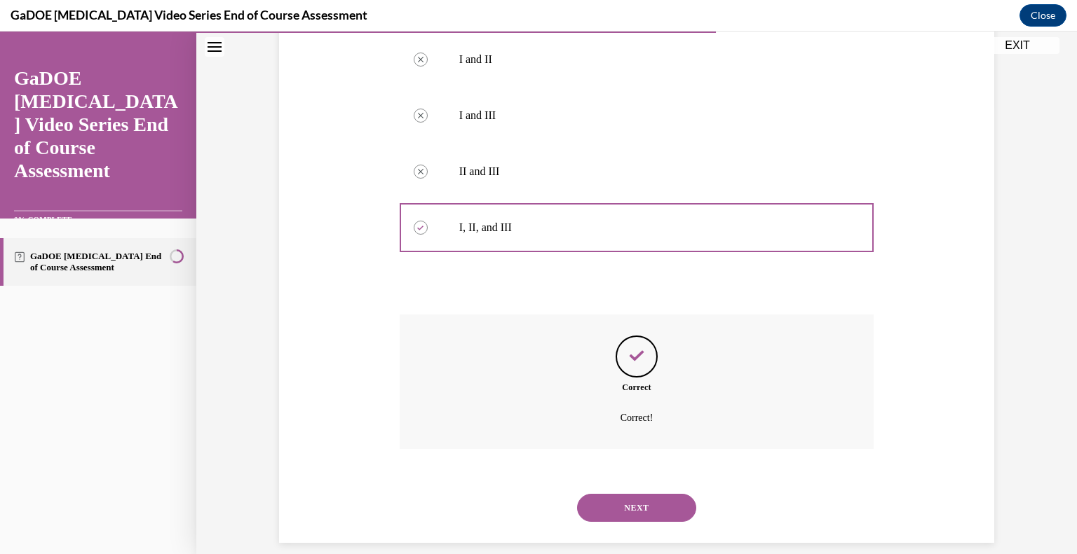
scroll to position [464, 0]
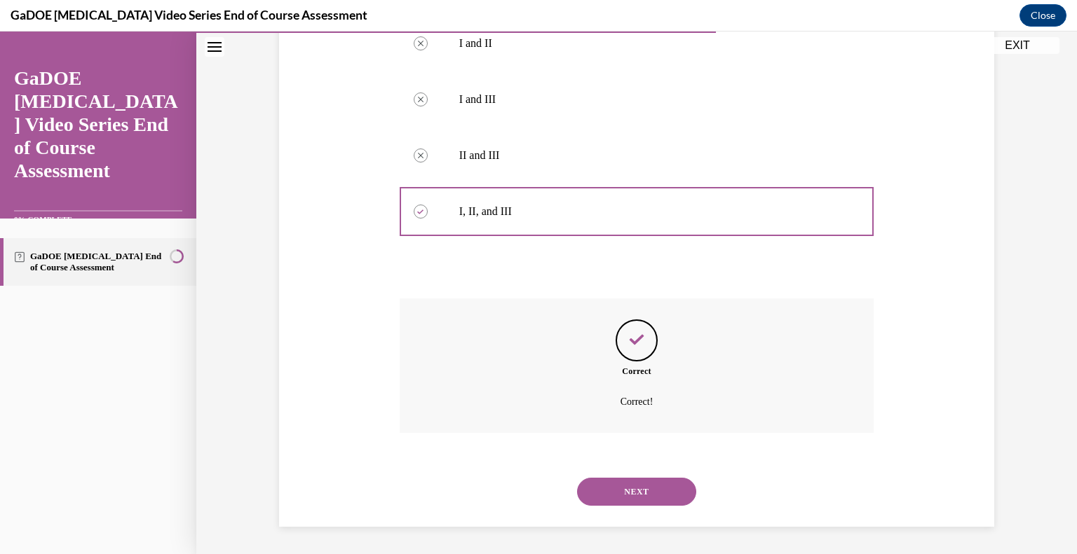
click at [641, 488] on button "NEXT" at bounding box center [636, 492] width 119 height 28
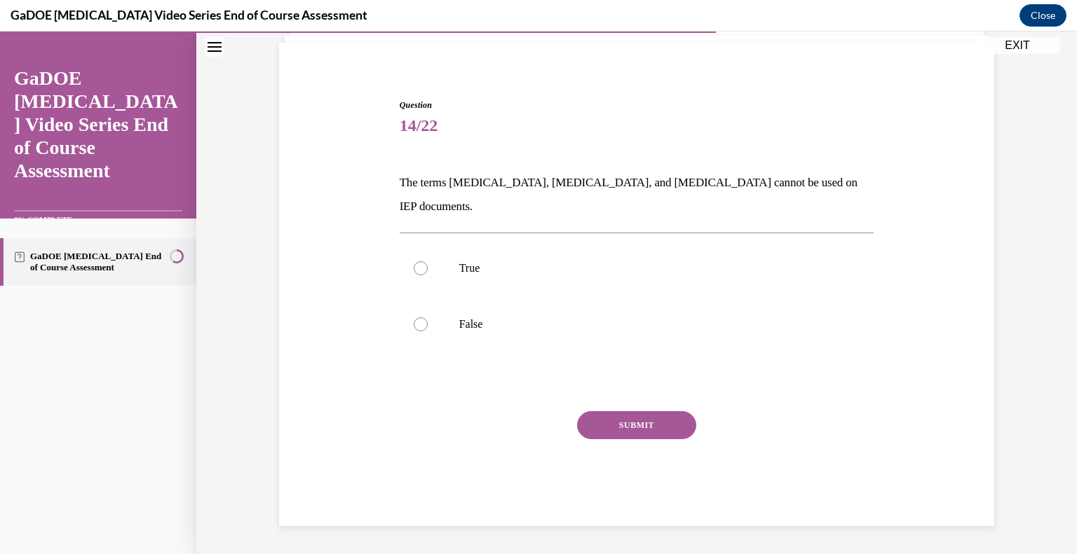
scroll to position [71, 0]
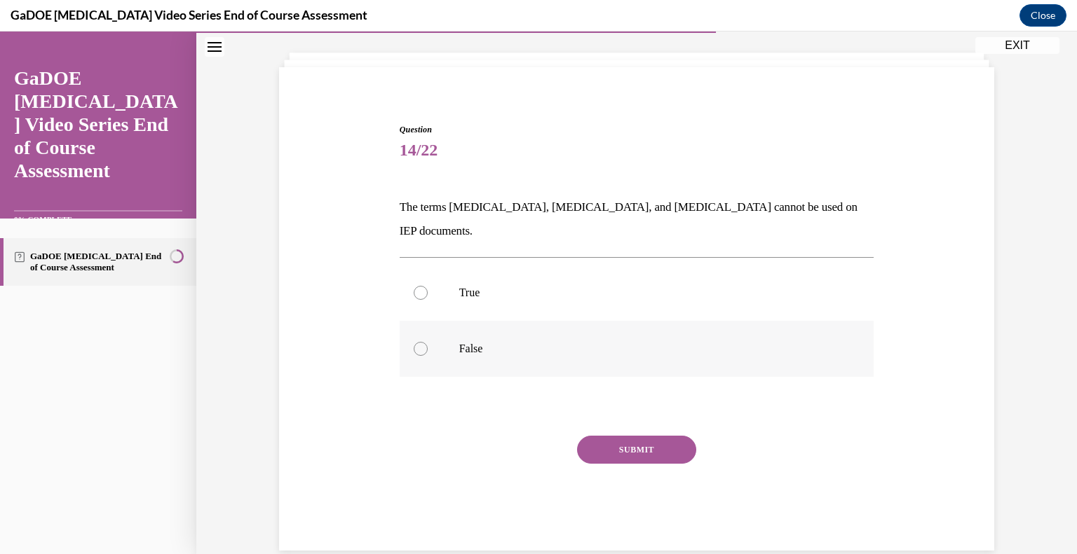
click at [474, 342] on p "False" at bounding box center [649, 349] width 380 height 14
click at [428, 342] on input "False" at bounding box center [421, 349] width 14 height 14
radio input "true"
click at [600, 436] on button "SUBMIT" at bounding box center [636, 450] width 119 height 28
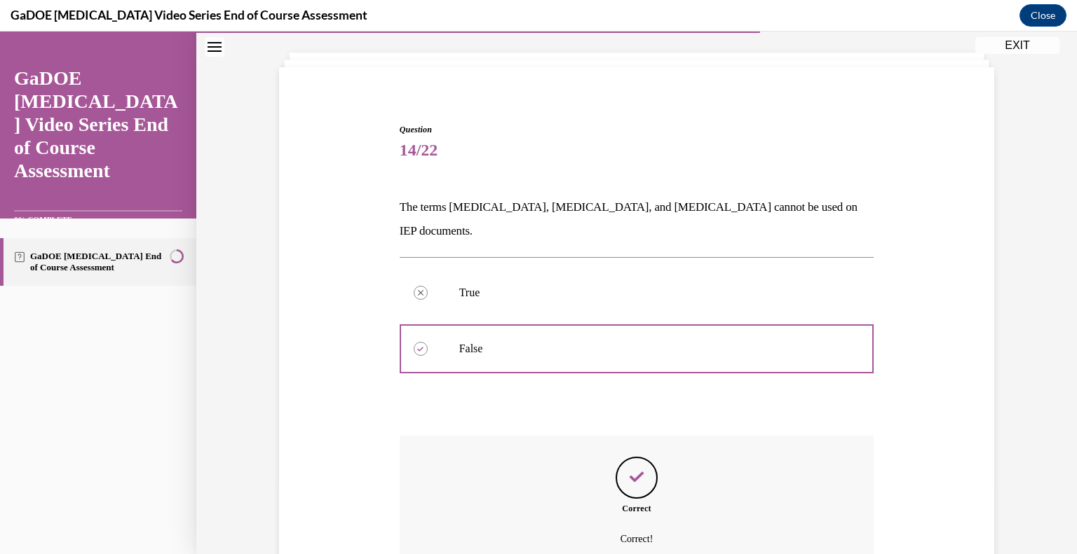
scroll to position [185, 0]
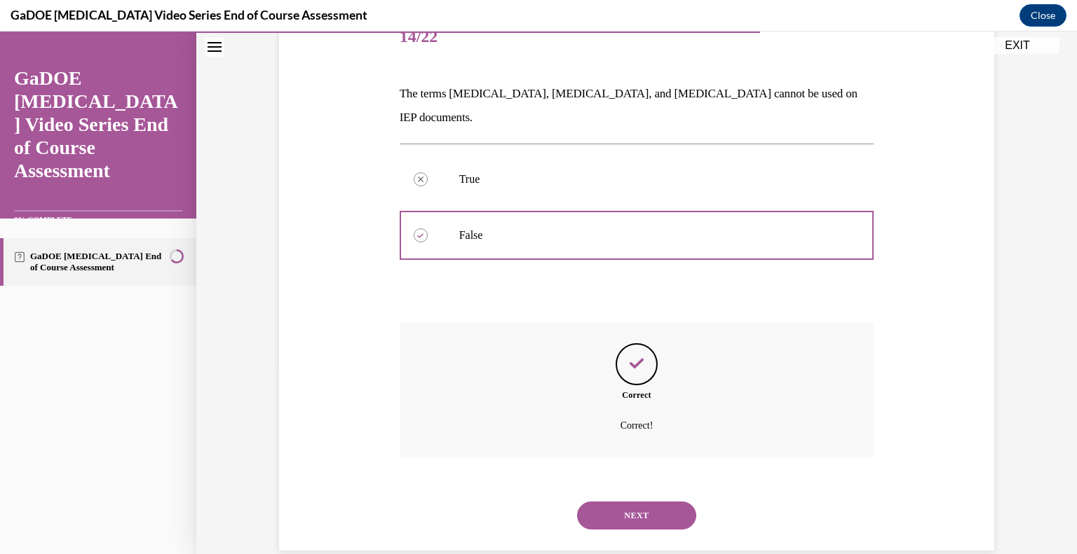
click at [634, 502] on button "NEXT" at bounding box center [636, 516] width 119 height 28
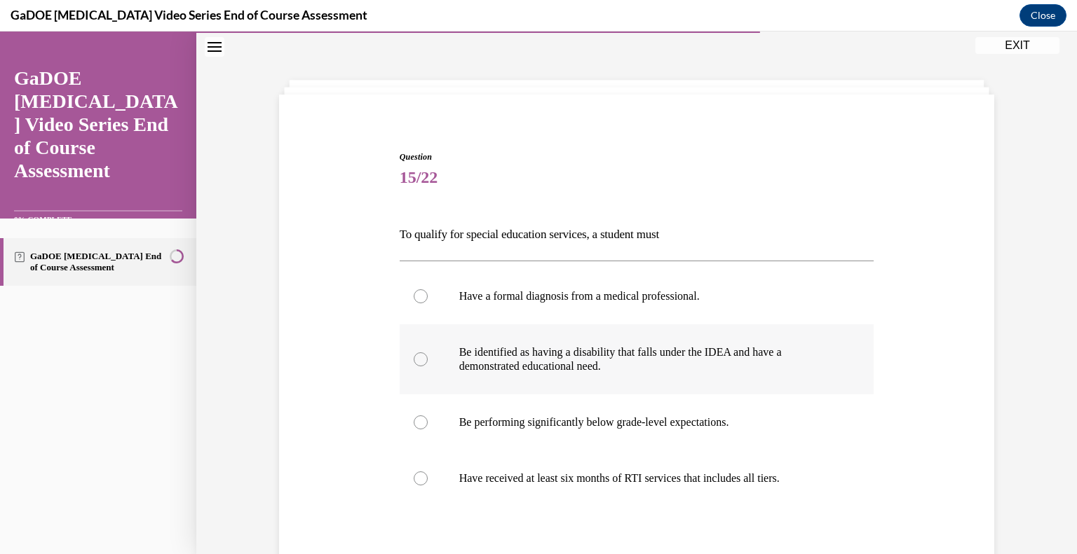
scroll to position [71, 0]
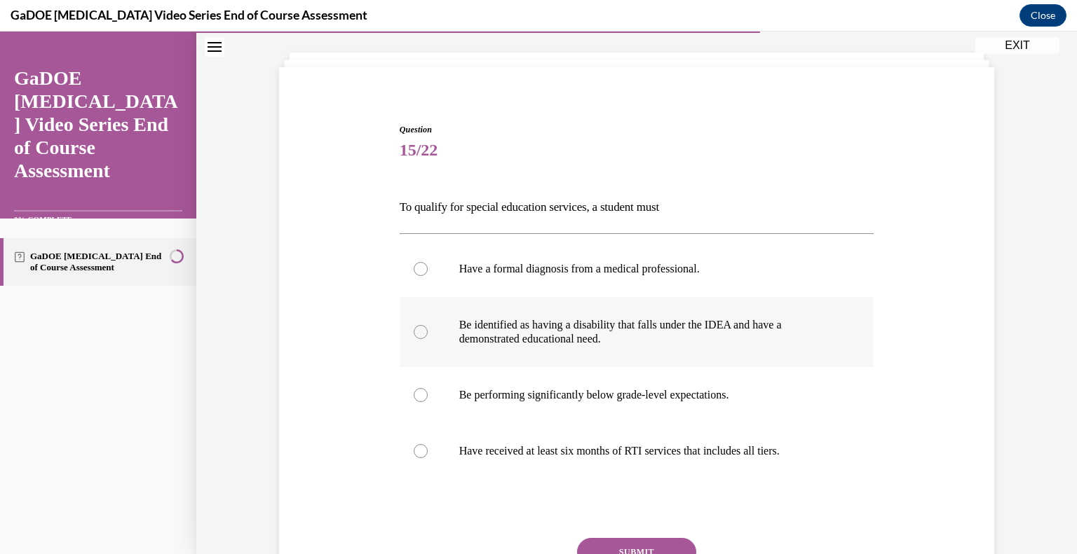
click at [418, 337] on div at bounding box center [421, 332] width 14 height 14
click at [418, 337] on input "Be identified as having a disability that falls under the IDEA and have a demon…" at bounding box center [421, 332] width 14 height 14
radio input "true"
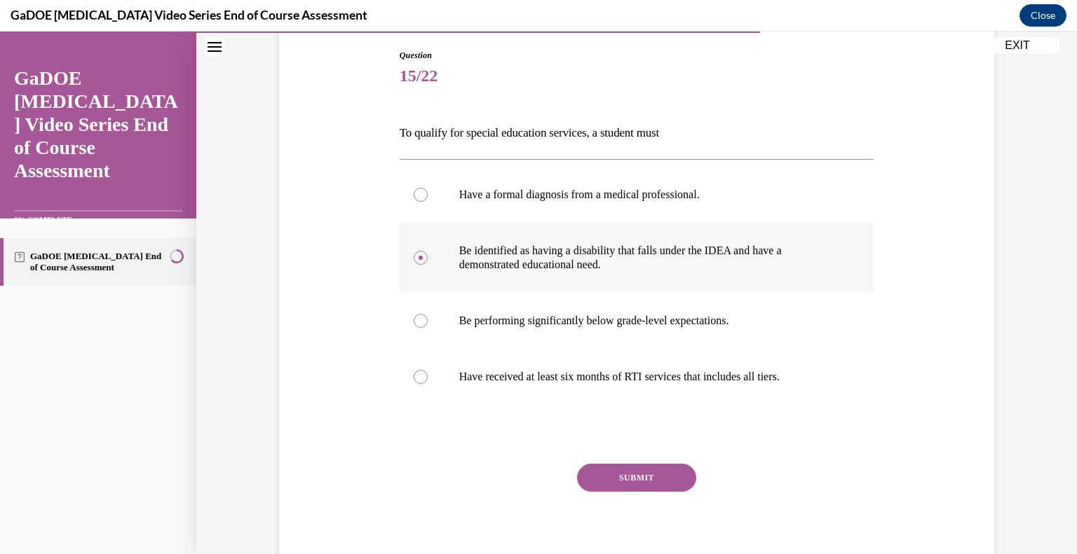
scroll to position [157, 0]
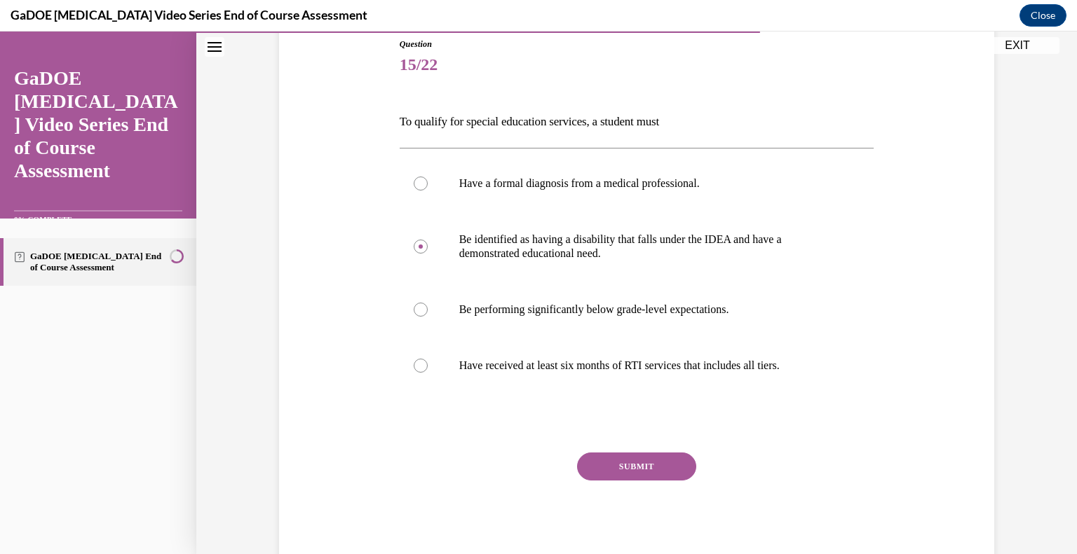
click at [594, 467] on button "SUBMIT" at bounding box center [636, 467] width 119 height 28
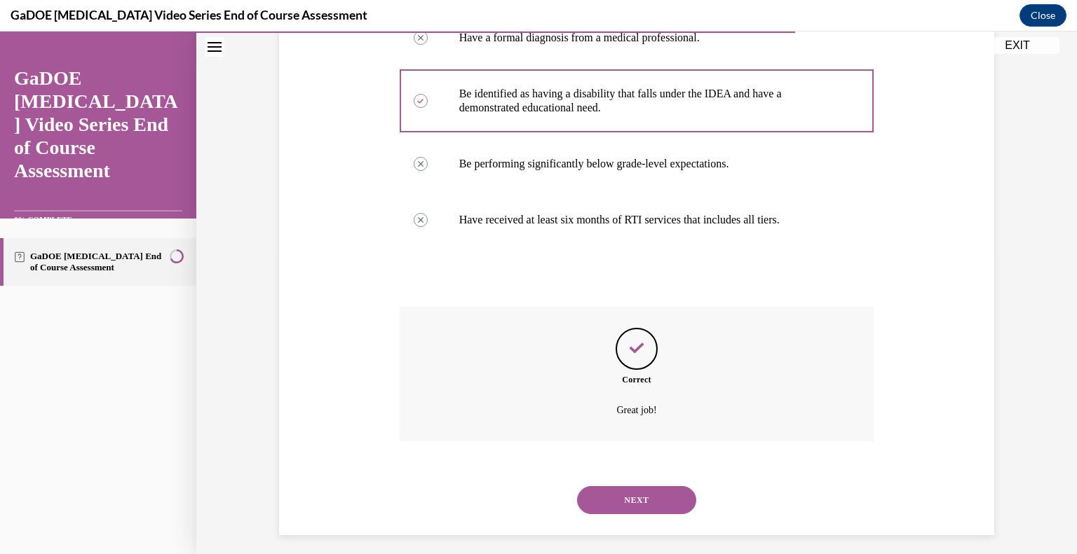
scroll to position [311, 0]
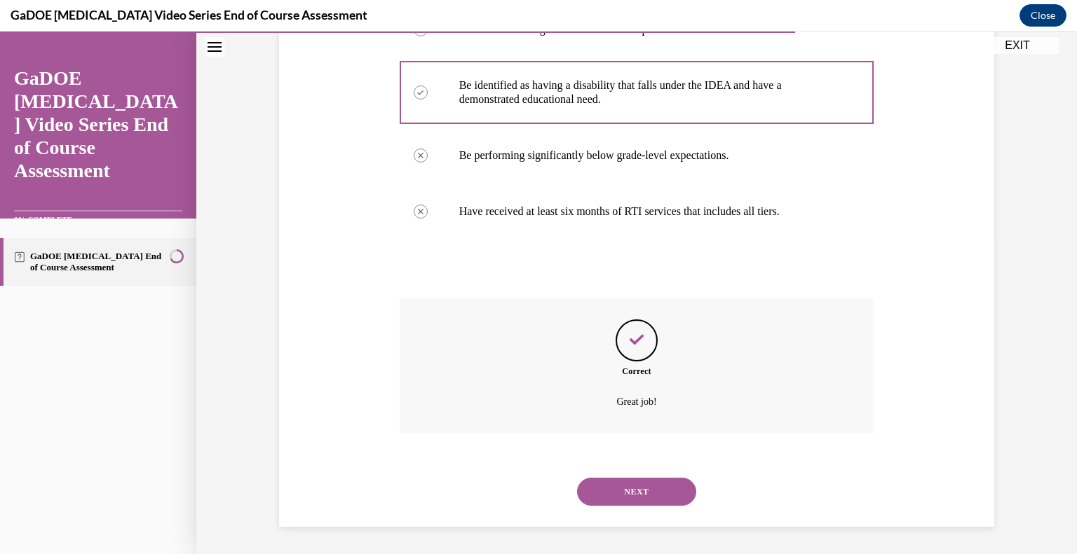
click at [629, 494] on button "NEXT" at bounding box center [636, 492] width 119 height 28
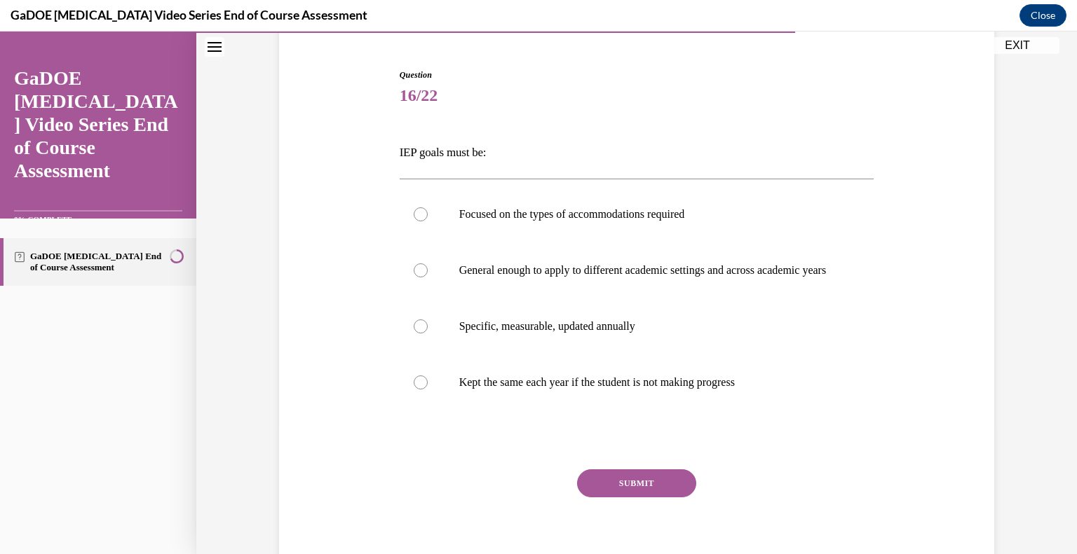
scroll to position [126, 0]
click at [426, 334] on div at bounding box center [421, 327] width 14 height 14
click at [426, 334] on input "Specific, measurable, updated annually" at bounding box center [421, 327] width 14 height 14
radio input "true"
click at [616, 488] on button "SUBMIT" at bounding box center [636, 484] width 119 height 28
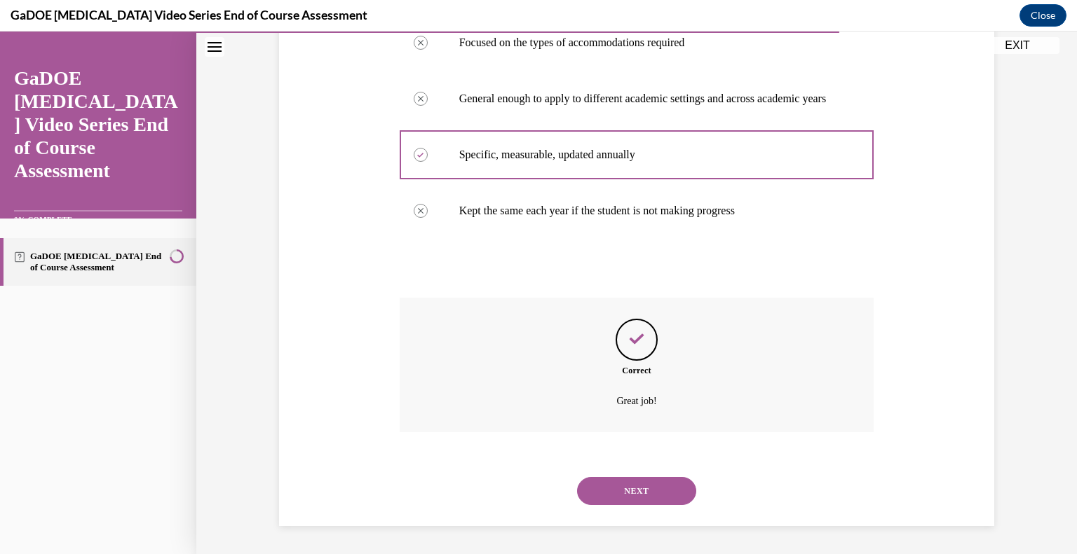
scroll to position [311, 0]
click at [631, 494] on button "NEXT" at bounding box center [636, 491] width 119 height 28
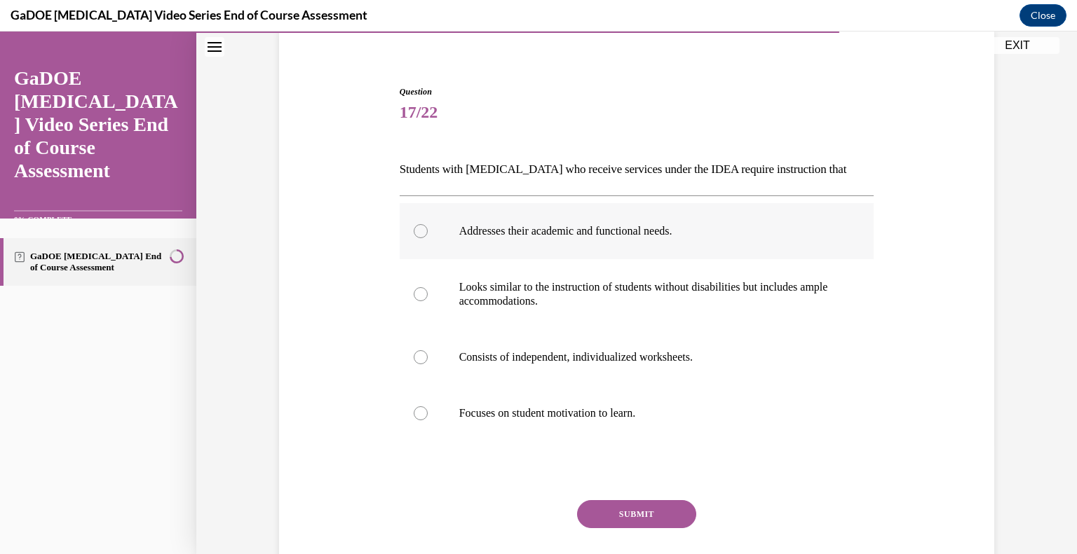
scroll to position [109, 0]
click at [419, 289] on div at bounding box center [421, 294] width 14 height 14
click at [419, 289] on input "Looks similar to the instruction of students without disabilities but includes …" at bounding box center [421, 294] width 14 height 14
radio input "true"
click at [613, 508] on button "SUBMIT" at bounding box center [636, 514] width 119 height 28
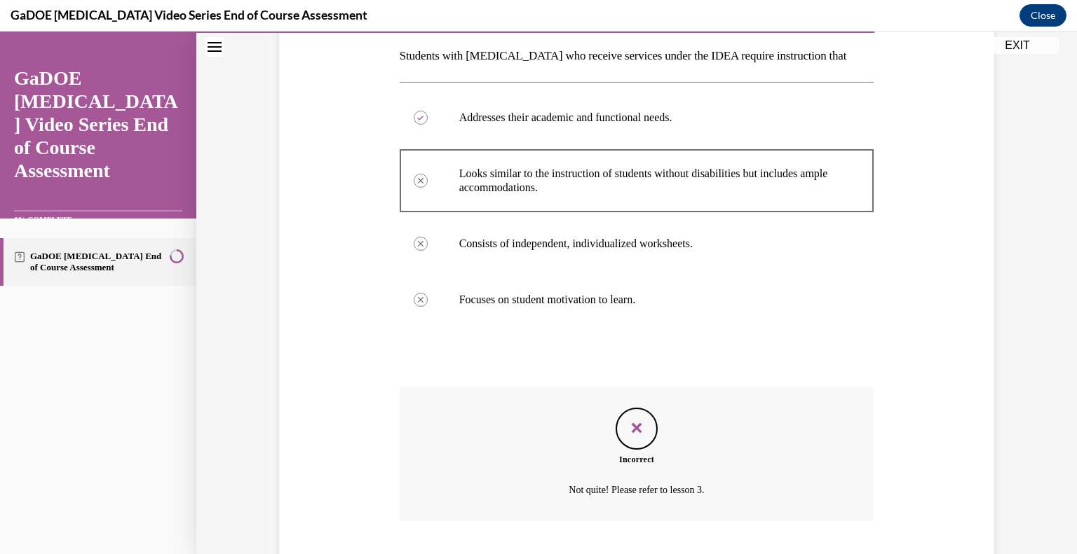
scroll to position [311, 0]
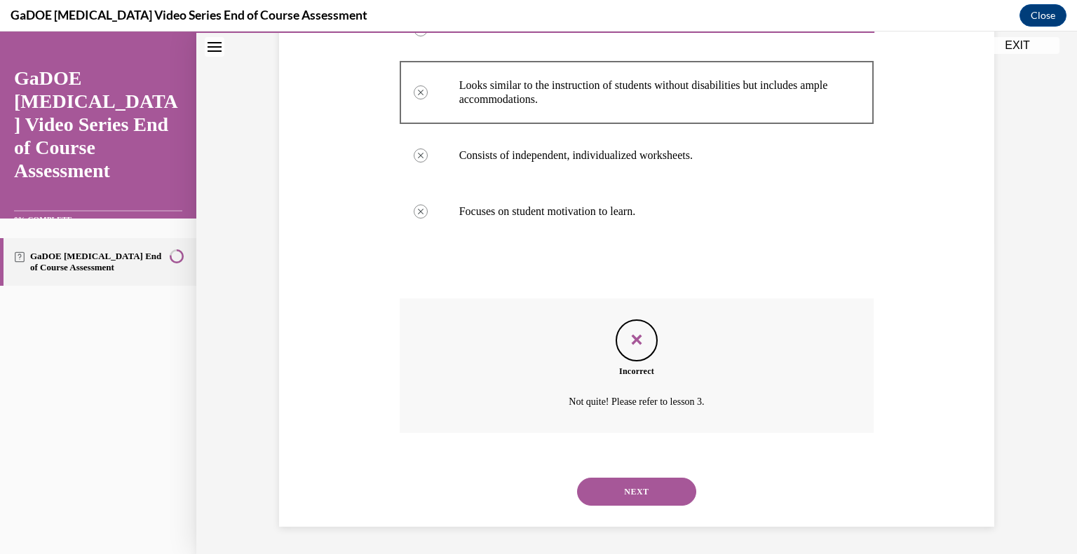
click at [637, 495] on button "NEXT" at bounding box center [636, 492] width 119 height 28
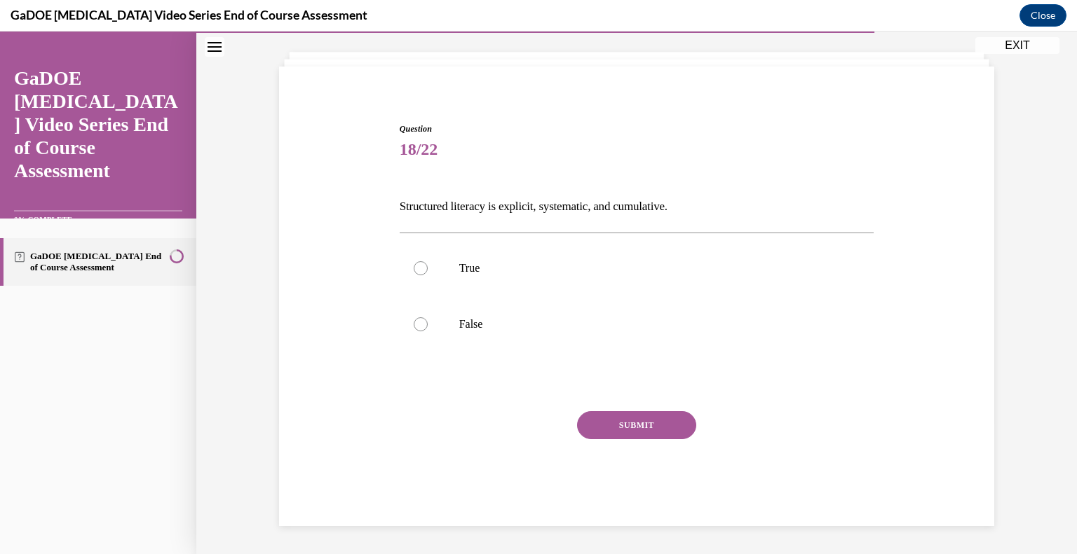
scroll to position [71, 0]
click at [417, 268] on div at bounding box center [421, 269] width 14 height 14
click at [417, 268] on input "True" at bounding box center [421, 269] width 14 height 14
radio input "true"
click at [627, 422] on button "SUBMIT" at bounding box center [636, 426] width 119 height 28
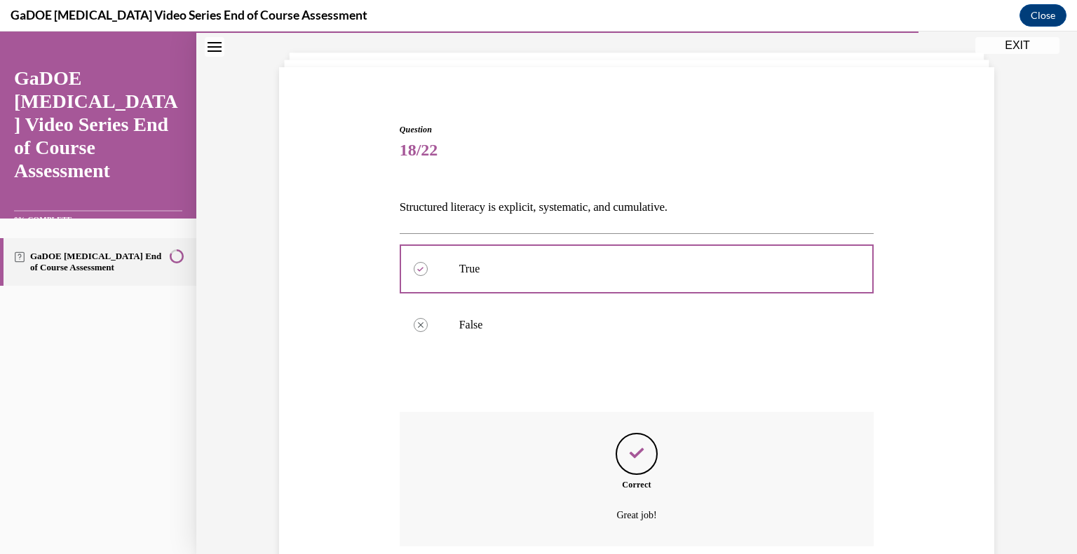
scroll to position [185, 0]
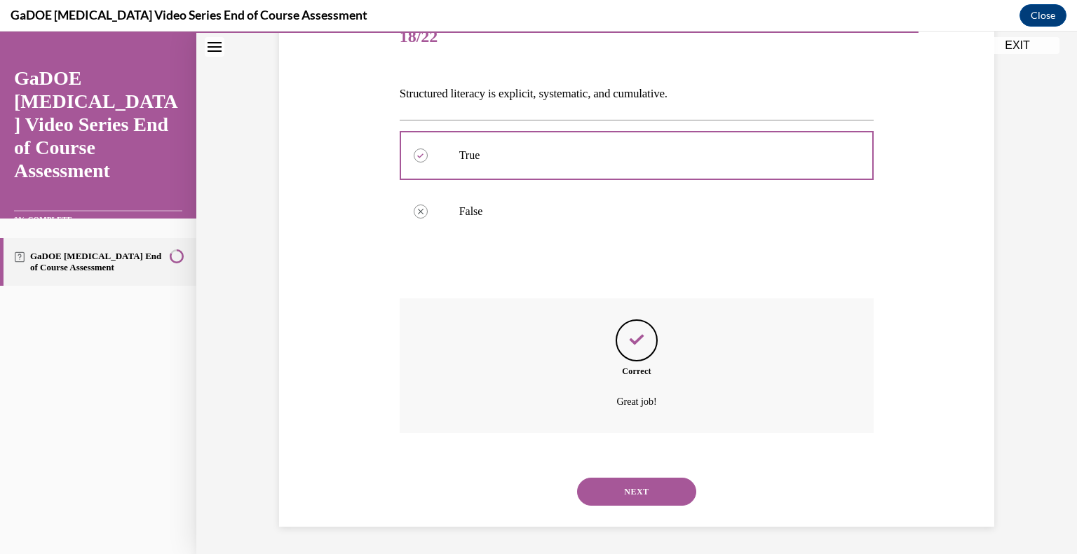
click at [640, 485] on button "NEXT" at bounding box center [636, 492] width 119 height 28
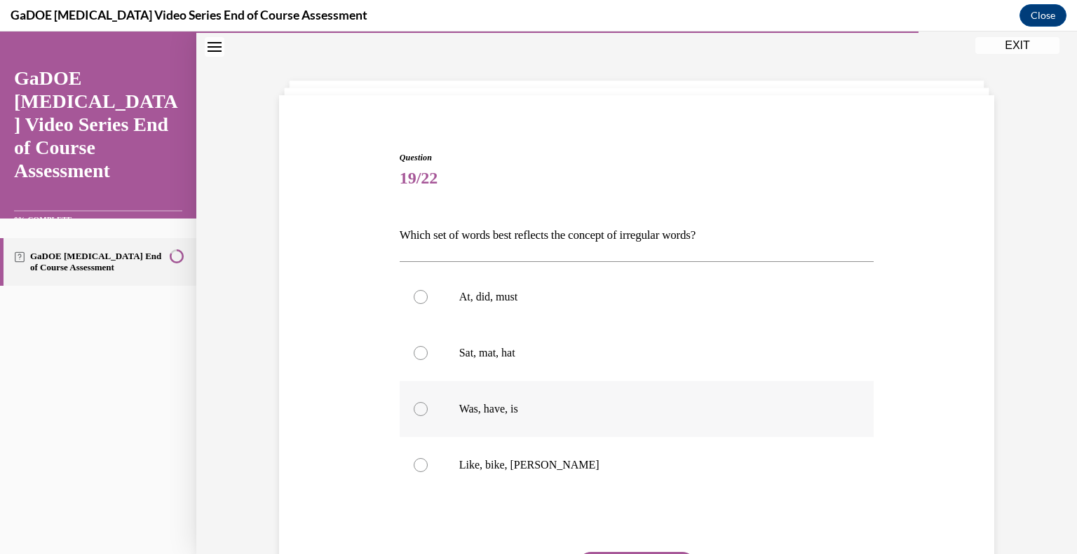
scroll to position [71, 0]
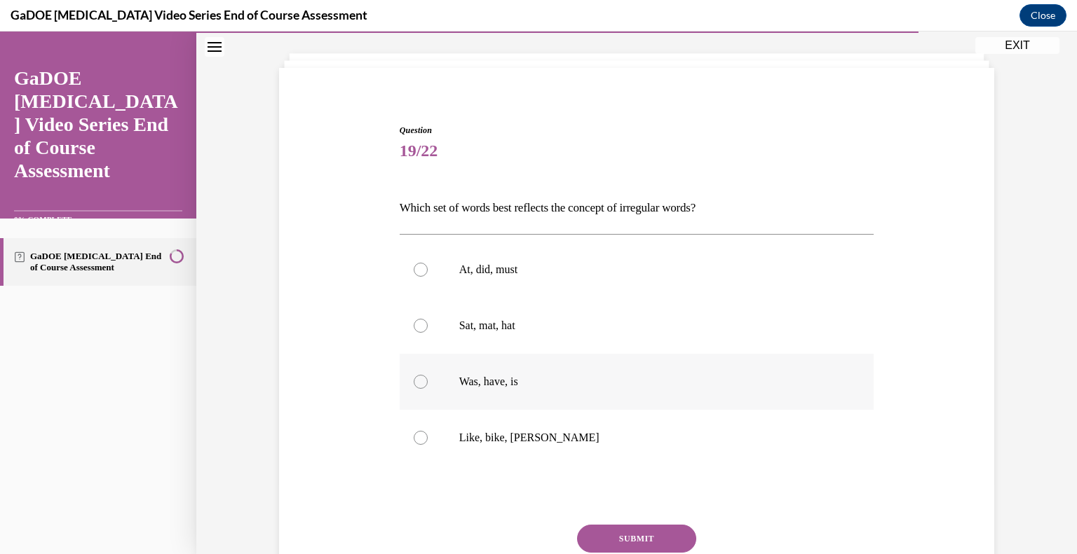
click at [422, 384] on div at bounding box center [421, 382] width 14 height 14
click at [422, 384] on input "Was, have, is" at bounding box center [421, 382] width 14 height 14
radio input "true"
click at [638, 535] on button "SUBMIT" at bounding box center [636, 539] width 119 height 28
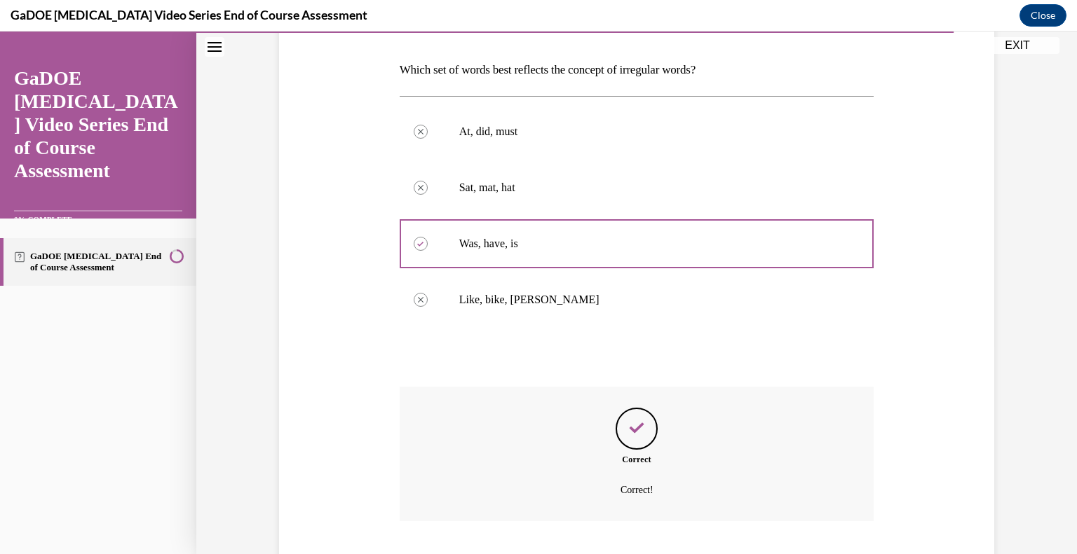
scroll to position [297, 0]
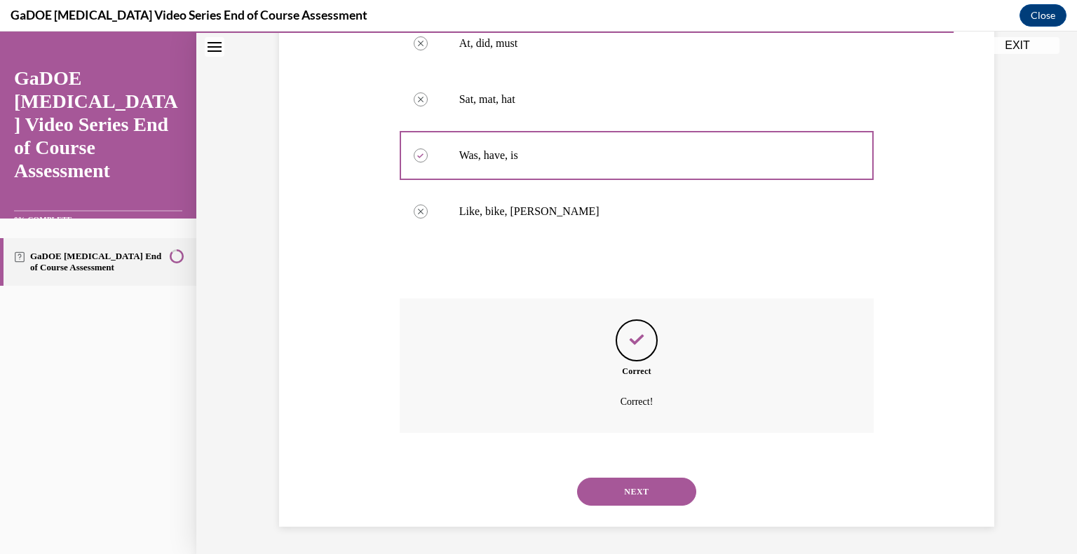
click at [645, 491] on button "NEXT" at bounding box center [636, 492] width 119 height 28
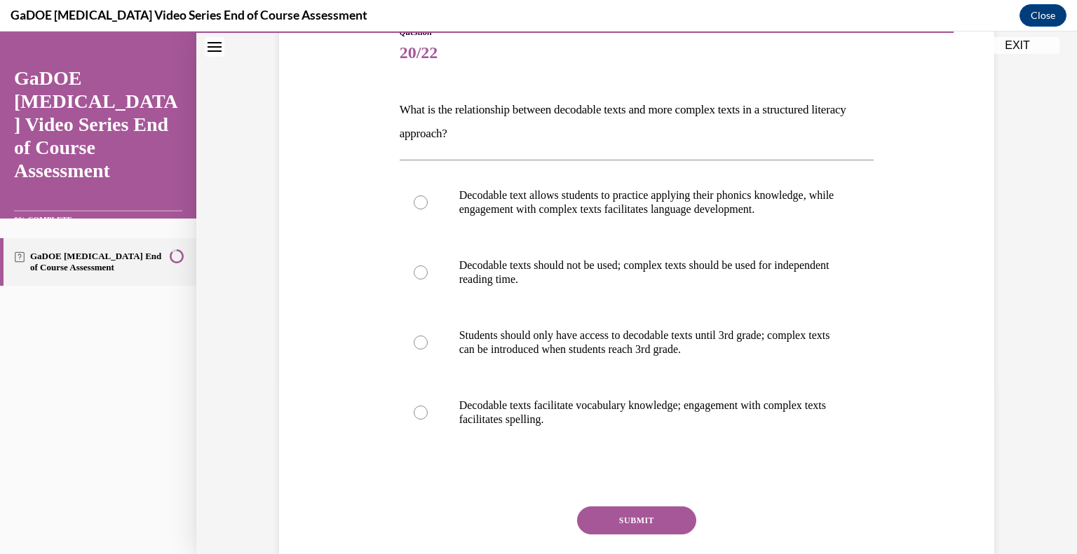
scroll to position [174, 0]
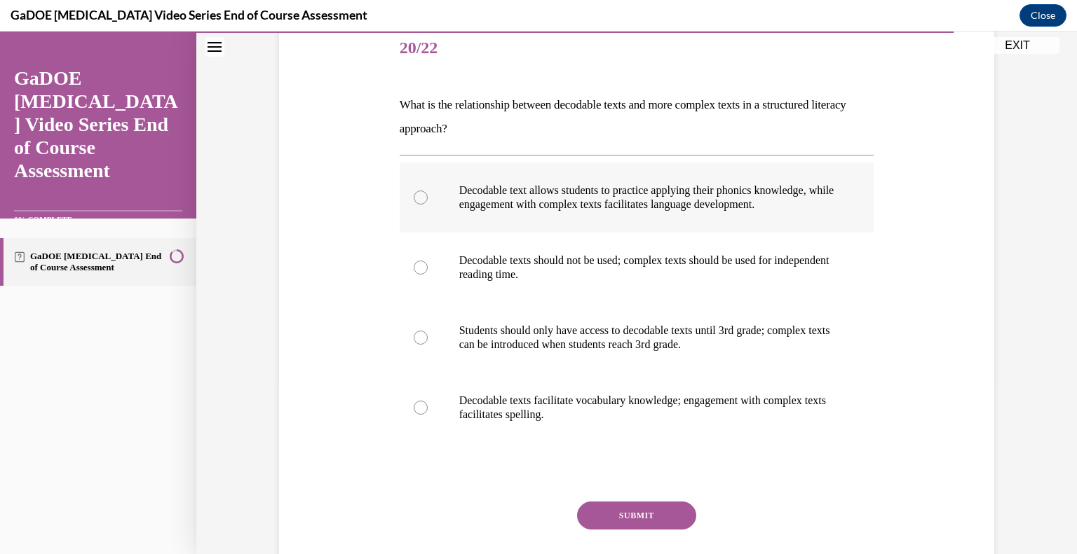
click at [428, 200] on label "Decodable text allows students to practice applying their phonics knowledge, wh…" at bounding box center [636, 198] width 474 height 70
click at [428, 200] on input "Decodable text allows students to practice applying their phonics knowledge, wh…" at bounding box center [421, 198] width 14 height 14
radio input "true"
click at [651, 522] on button "SUBMIT" at bounding box center [636, 516] width 119 height 28
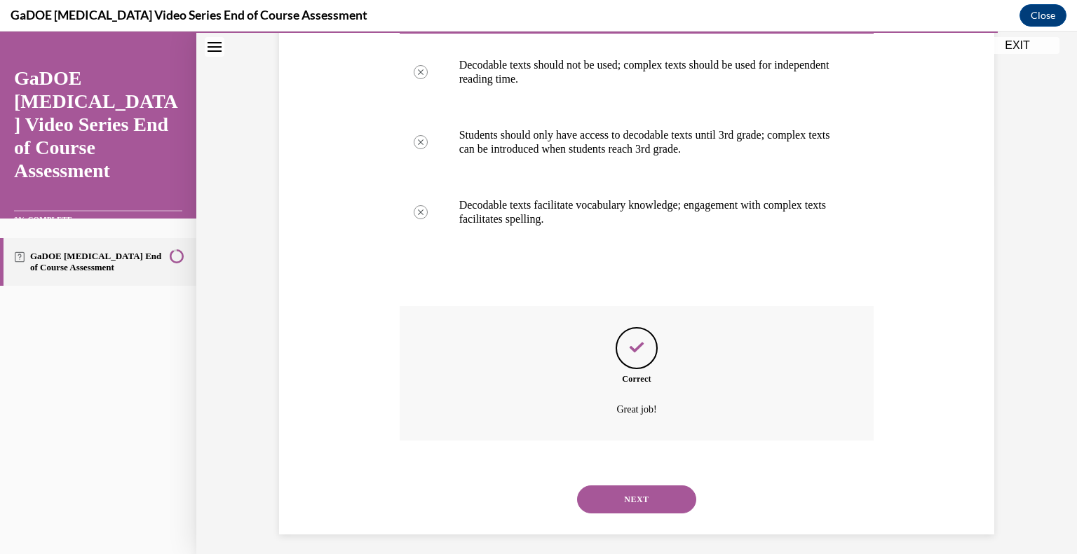
scroll to position [377, 0]
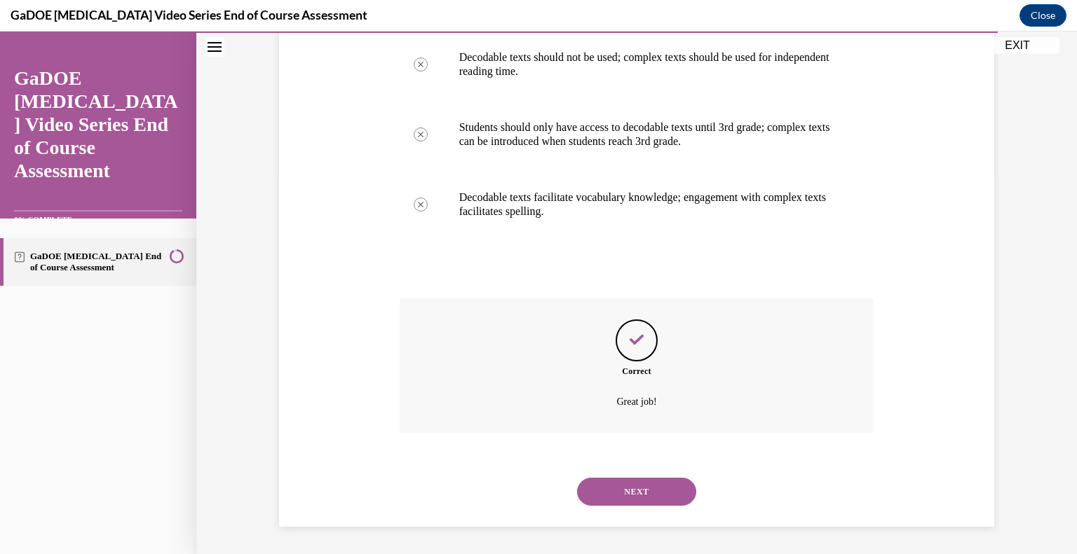
click at [649, 496] on button "NEXT" at bounding box center [636, 492] width 119 height 28
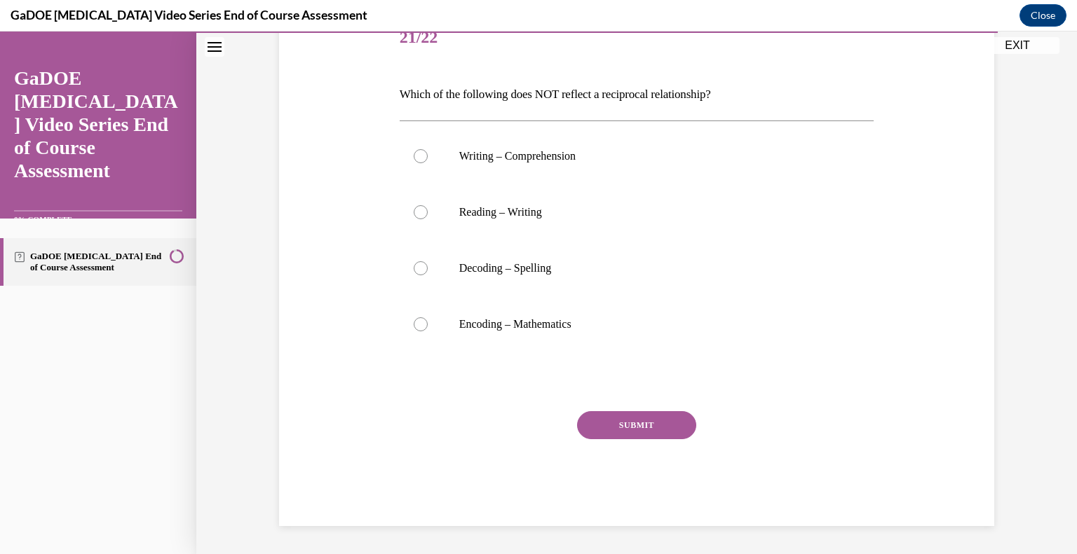
scroll to position [156, 0]
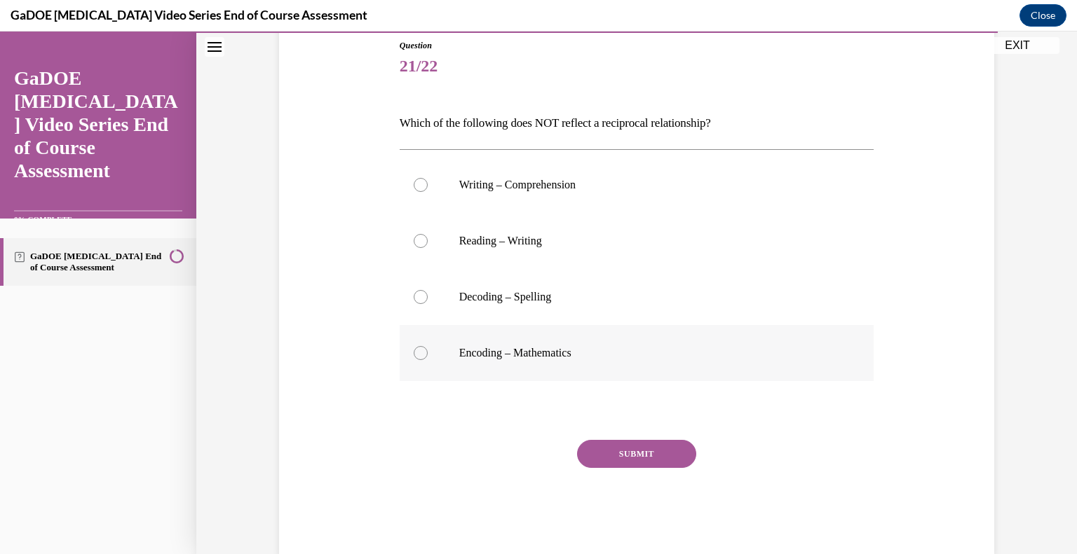
click at [427, 354] on div at bounding box center [421, 353] width 14 height 14
click at [427, 354] on input "Encoding – Mathematics" at bounding box center [421, 353] width 14 height 14
radio input "true"
click at [664, 445] on button "SUBMIT" at bounding box center [636, 454] width 119 height 28
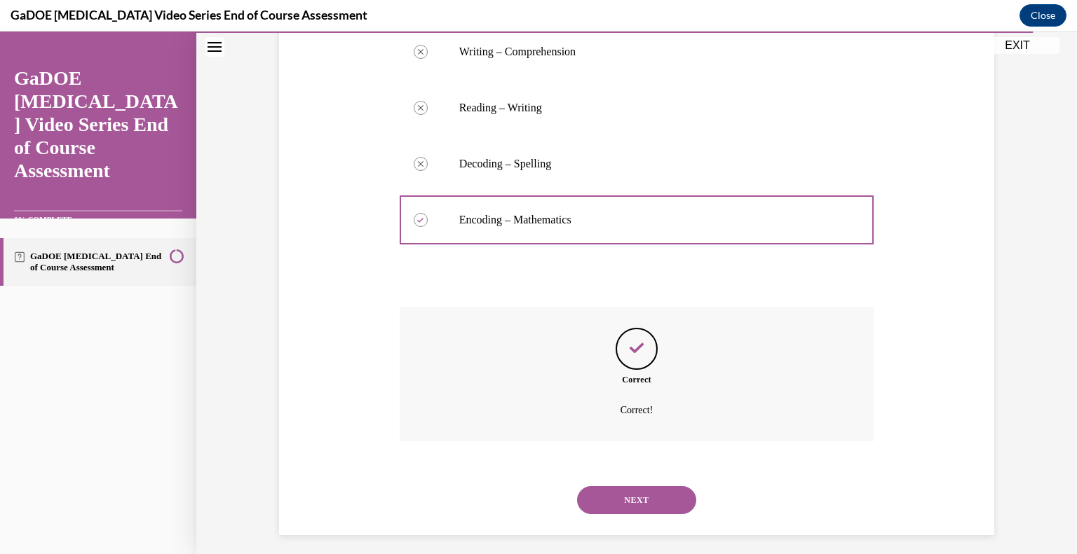
scroll to position [297, 0]
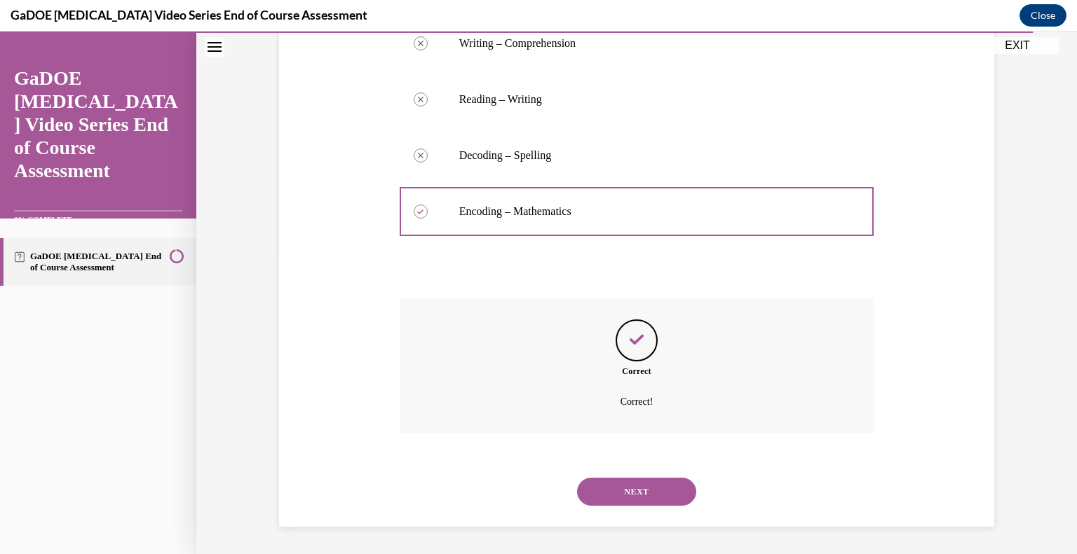
click at [634, 489] on button "NEXT" at bounding box center [636, 492] width 119 height 28
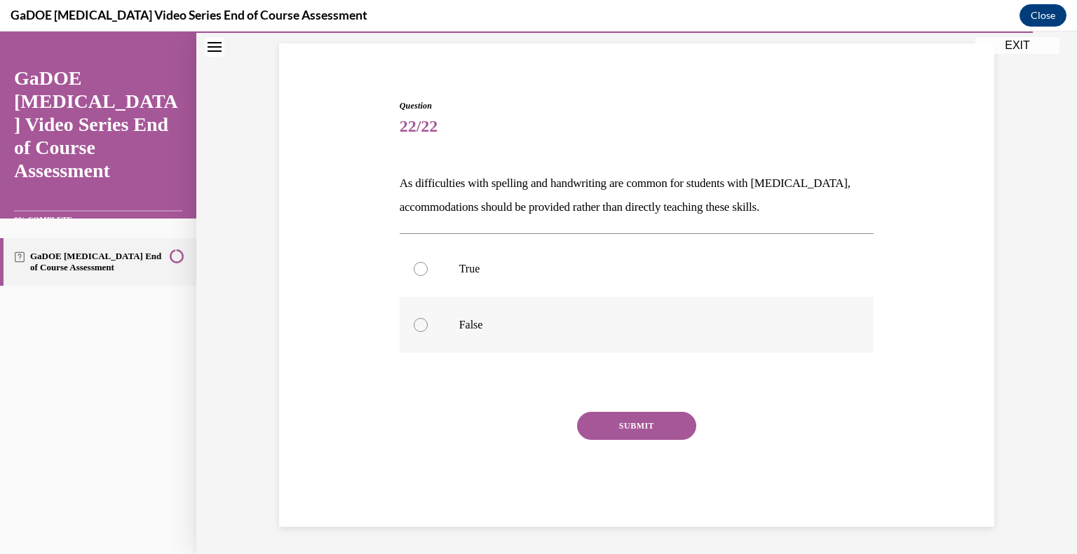
click at [421, 320] on div at bounding box center [421, 325] width 14 height 14
click at [421, 320] on input "False" at bounding box center [421, 325] width 14 height 14
radio input "true"
click at [614, 421] on button "SUBMIT" at bounding box center [636, 426] width 119 height 28
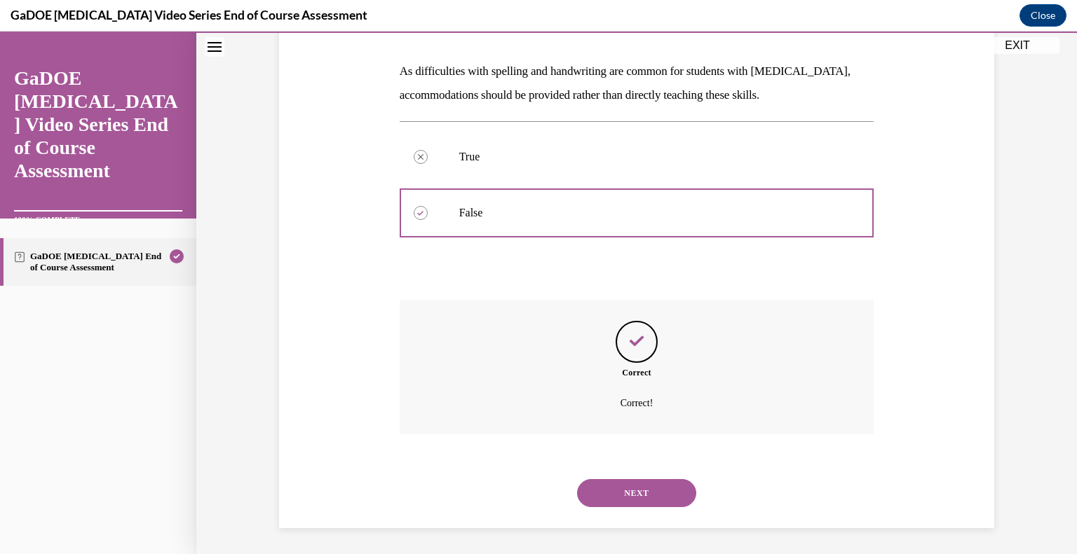
scroll to position [209, 0]
click at [631, 486] on button "NEXT" at bounding box center [636, 492] width 119 height 28
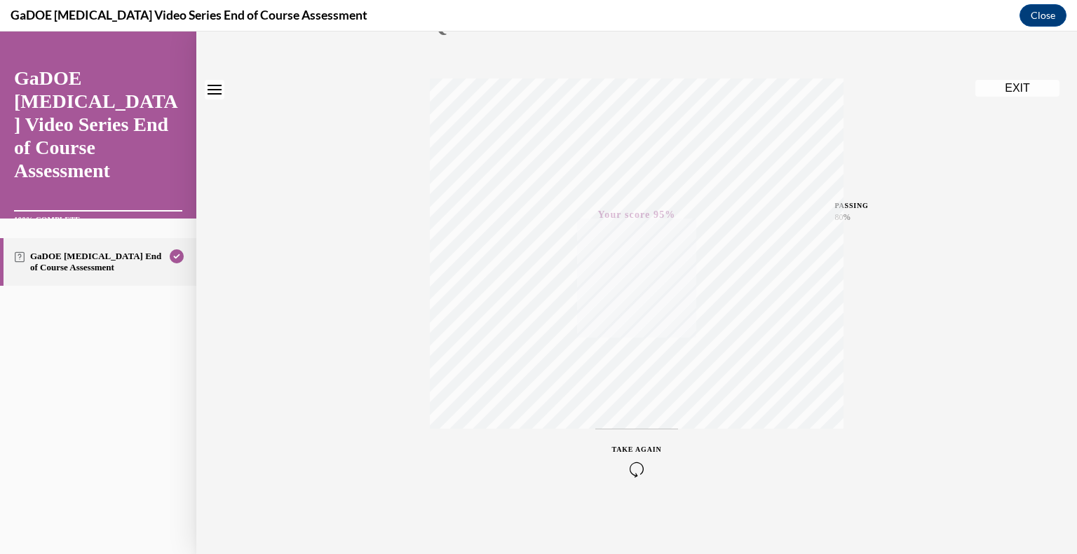
scroll to position [0, 0]
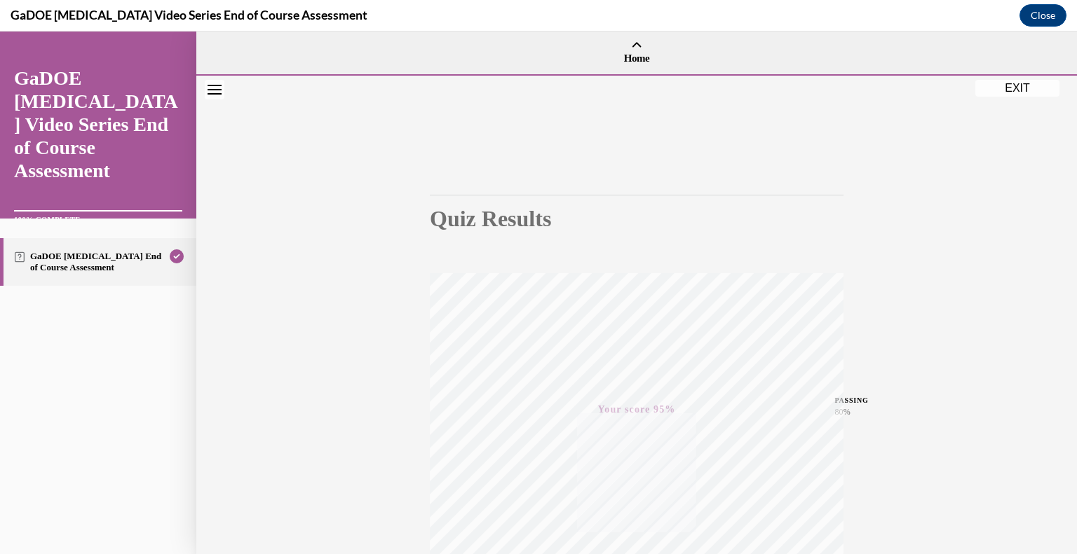
click at [1028, 90] on button "EXIT" at bounding box center [1017, 88] width 84 height 17
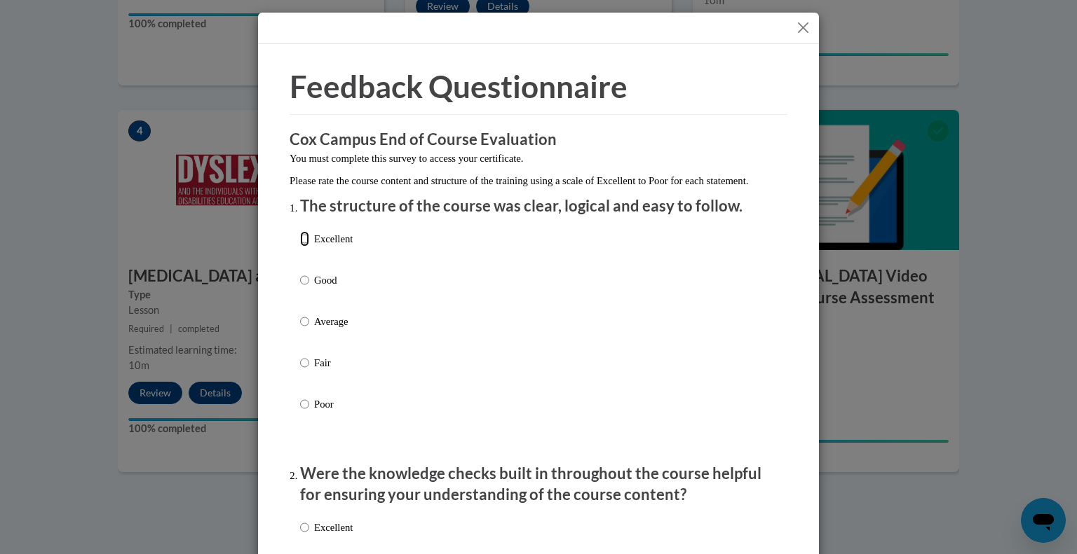
click at [305, 247] on input "Excellent" at bounding box center [304, 238] width 9 height 15
radio input "true"
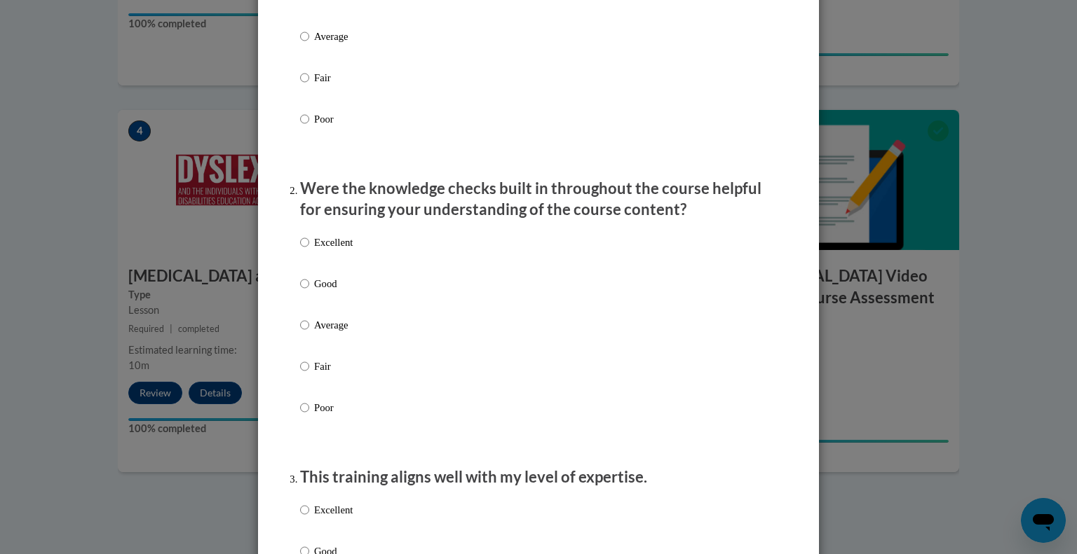
scroll to position [286, 0]
click at [303, 332] on input "Average" at bounding box center [304, 324] width 9 height 15
radio input "true"
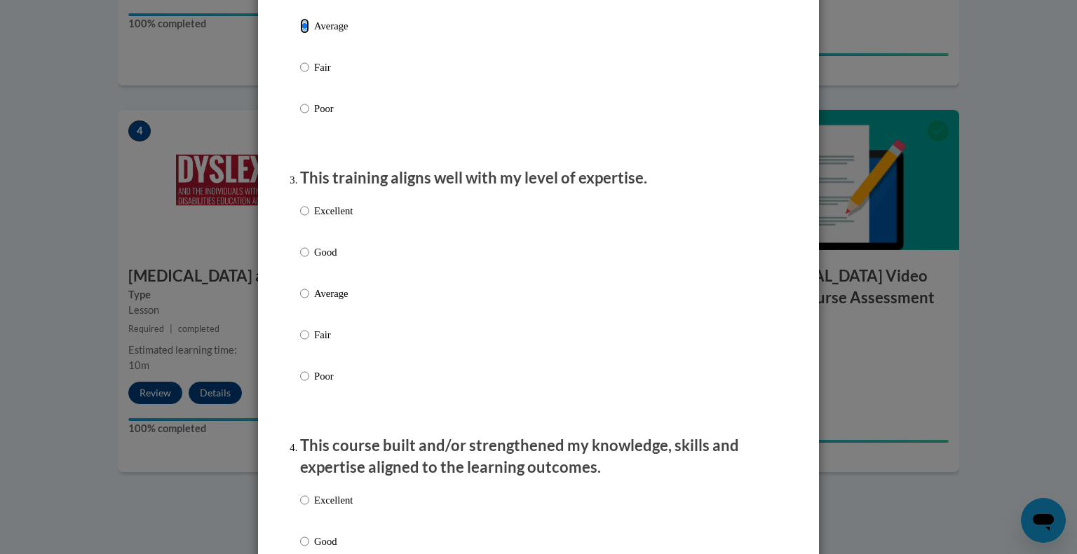
scroll to position [589, 0]
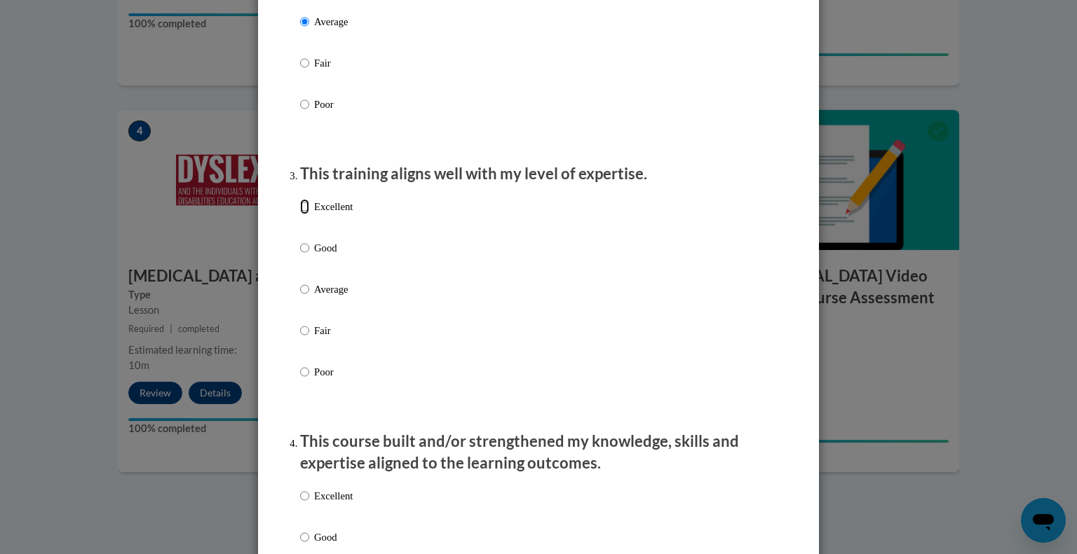
click at [307, 214] on input "Excellent" at bounding box center [304, 206] width 9 height 15
radio input "true"
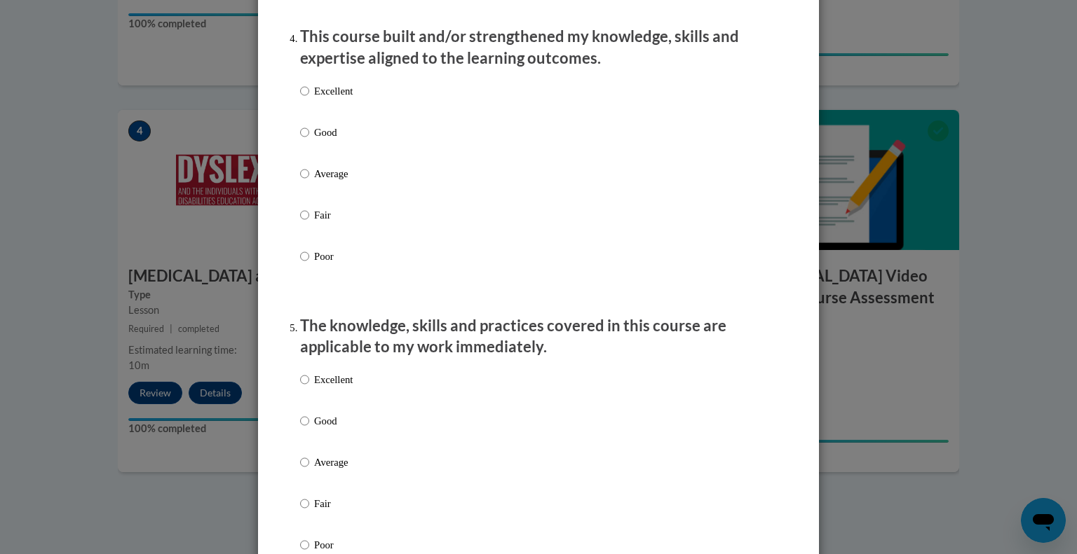
scroll to position [997, 0]
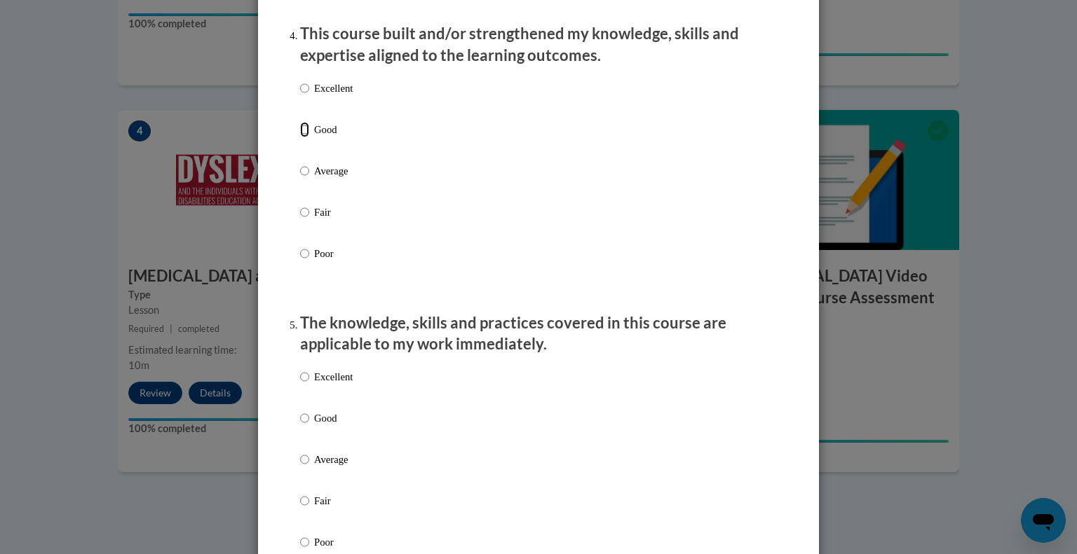
click at [308, 137] on input "Good" at bounding box center [304, 129] width 9 height 15
radio input "true"
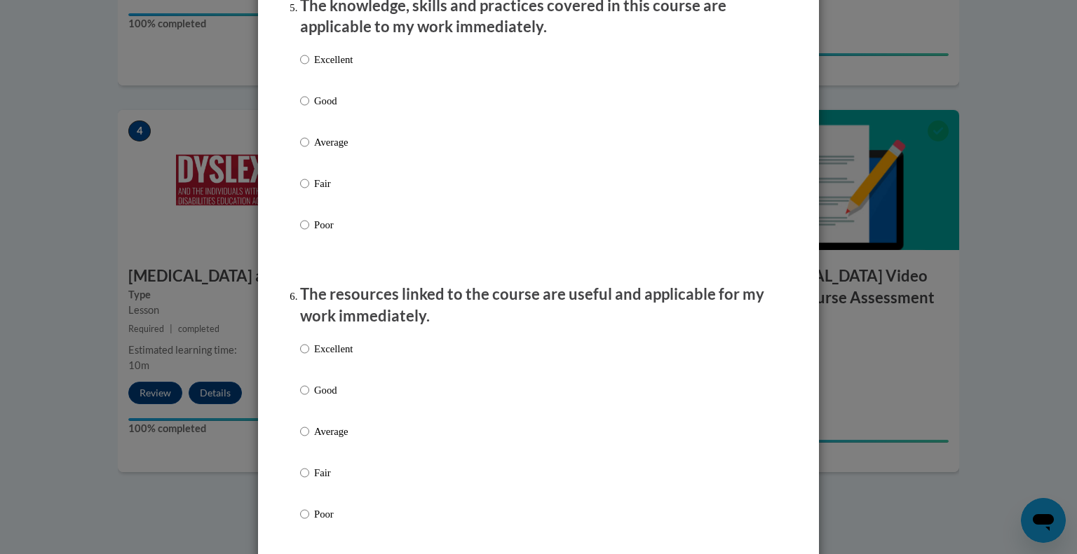
scroll to position [1312, 0]
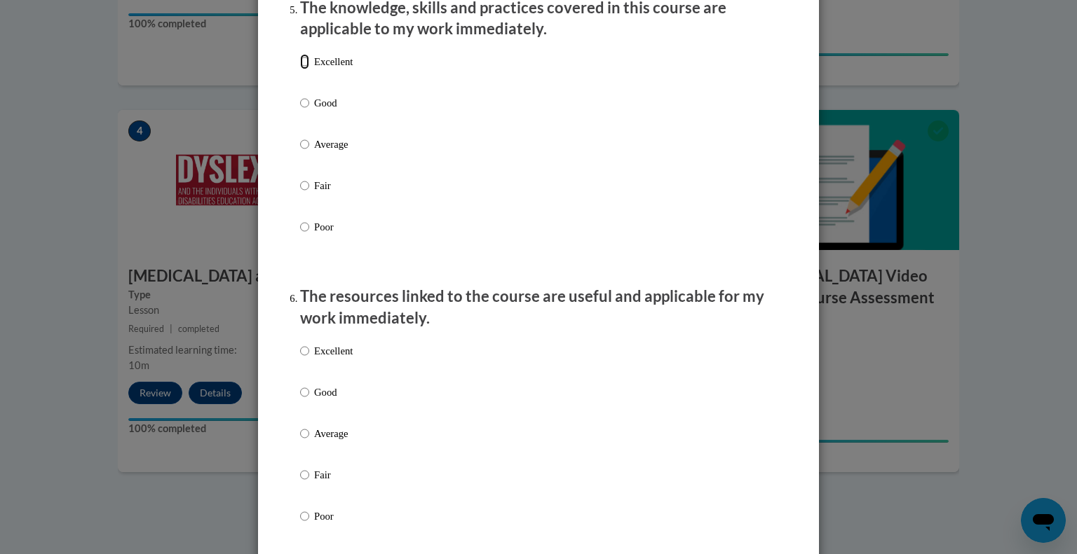
click at [303, 69] on input "Excellent" at bounding box center [304, 61] width 9 height 15
radio input "true"
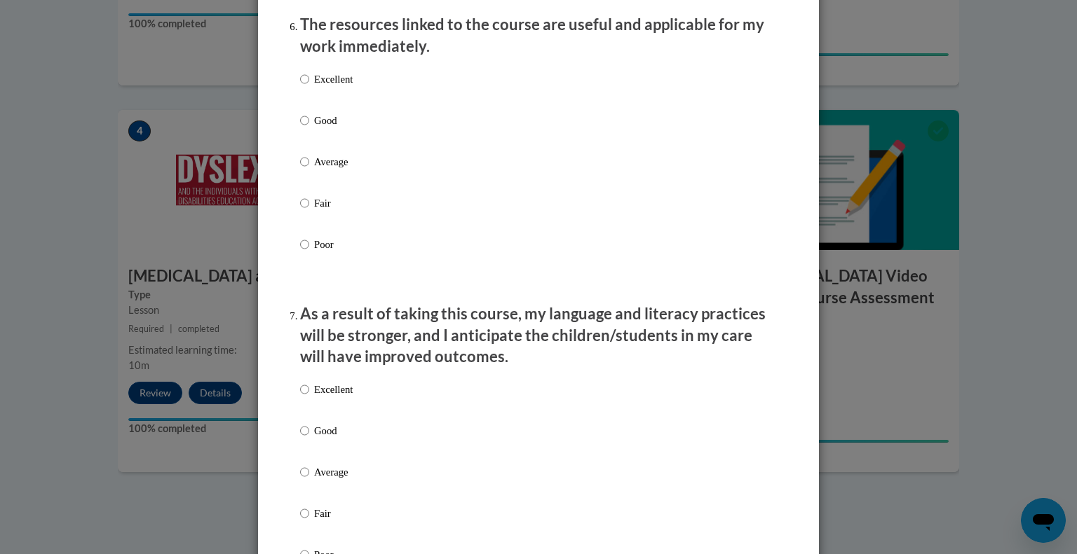
scroll to position [1585, 0]
click at [307, 169] on input "Average" at bounding box center [304, 160] width 9 height 15
radio input "true"
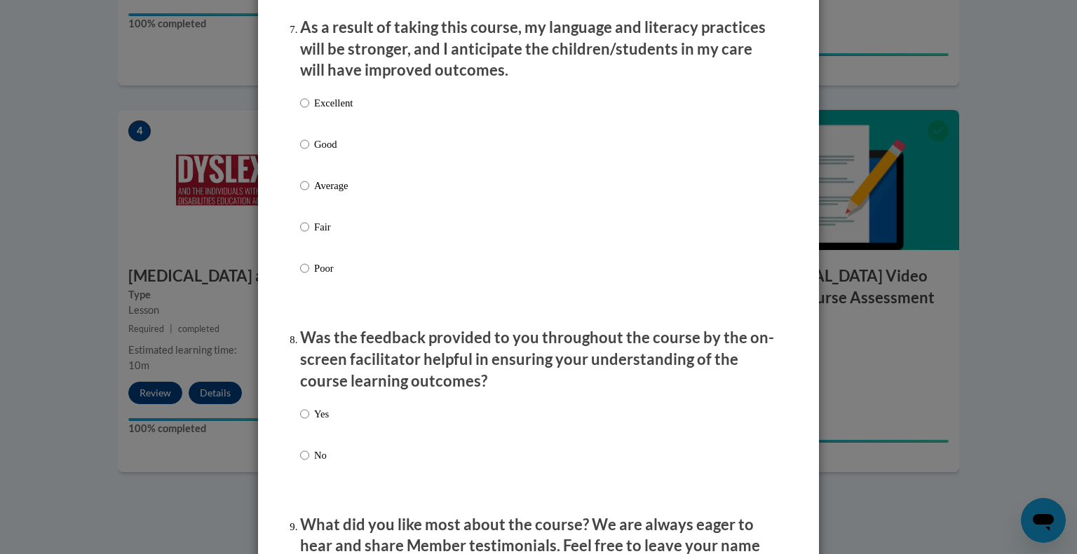
scroll to position [1877, 0]
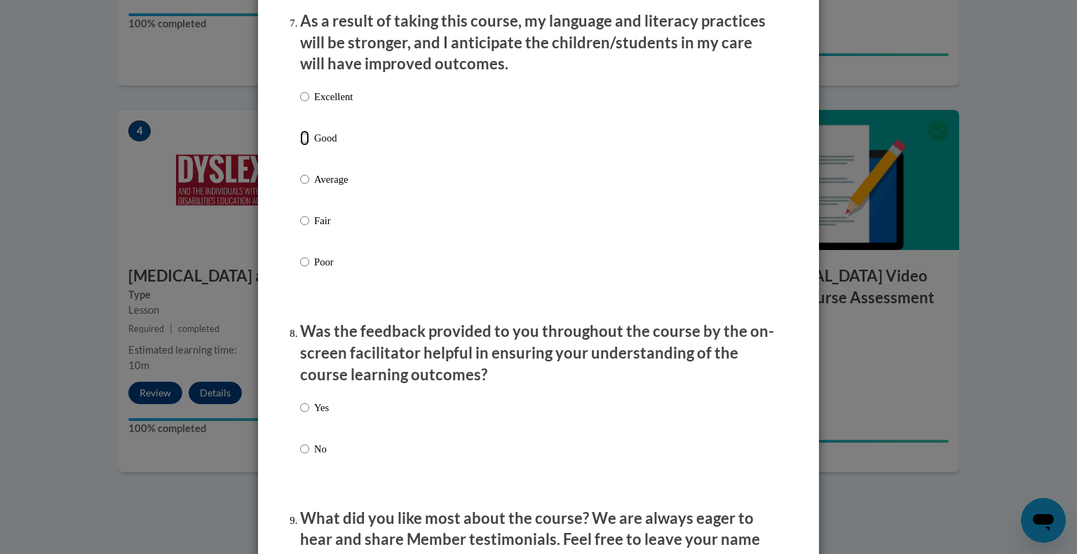
click at [306, 146] on input "Good" at bounding box center [304, 137] width 9 height 15
radio input "true"
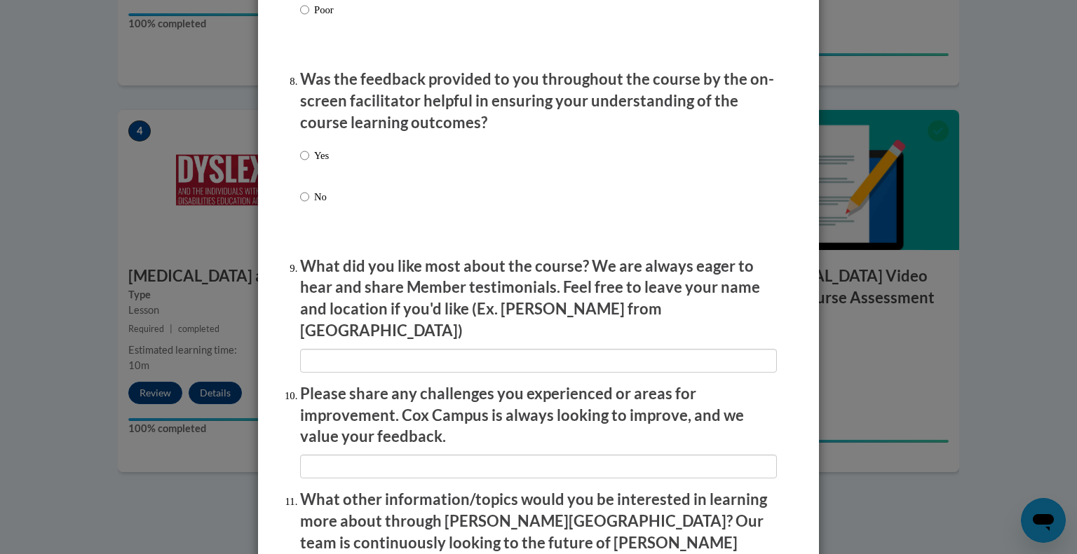
scroll to position [2131, 0]
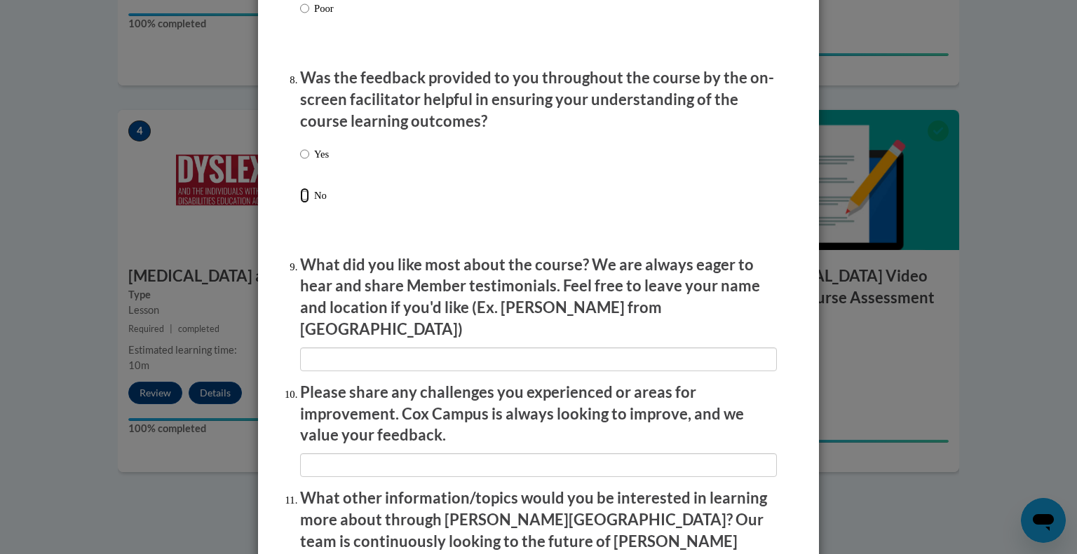
click at [307, 203] on input "No" at bounding box center [304, 195] width 9 height 15
radio input "true"
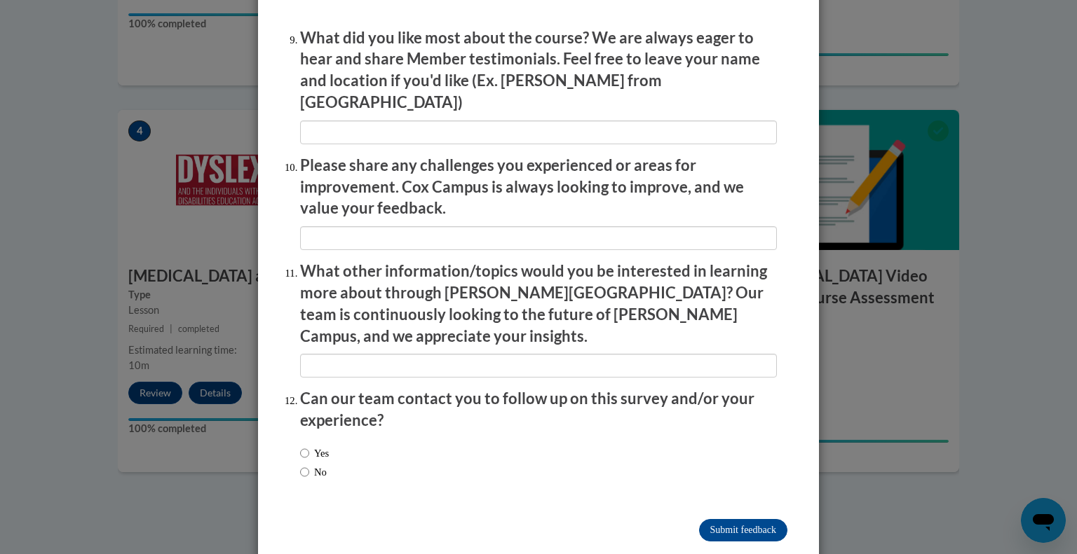
scroll to position [2364, 0]
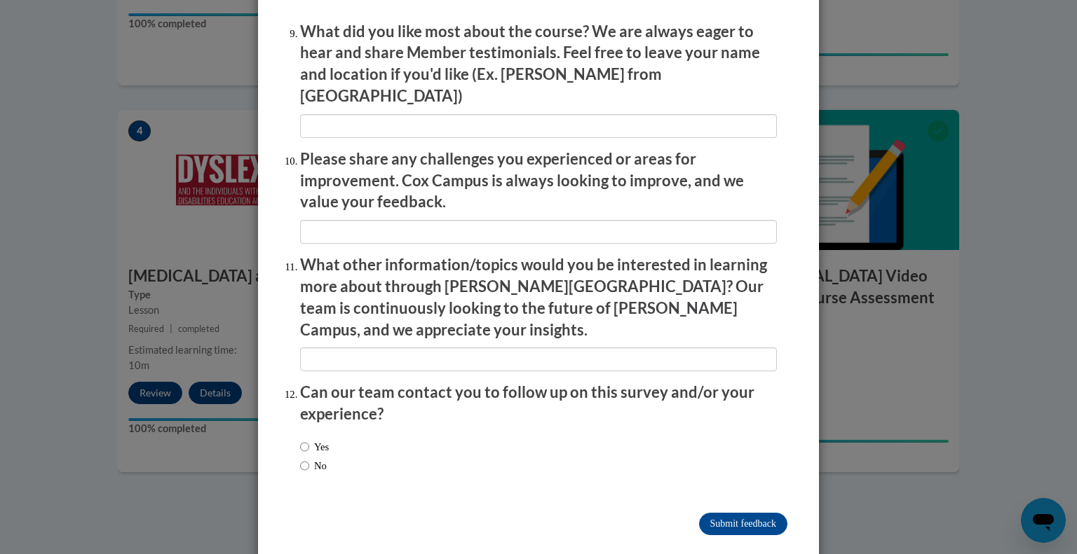
click at [321, 458] on label "No" at bounding box center [313, 465] width 27 height 15
click at [309, 458] on input "No" at bounding box center [304, 465] width 9 height 15
radio input "true"
click at [756, 513] on input "Submit feedback" at bounding box center [743, 524] width 88 height 22
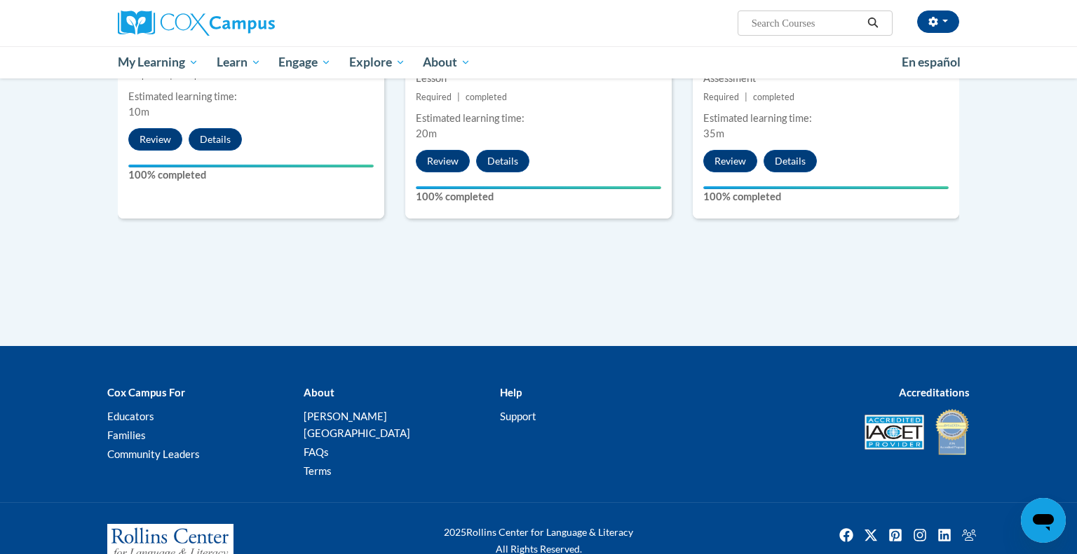
scroll to position [0, 0]
